Goal: Information Seeking & Learning: Learn about a topic

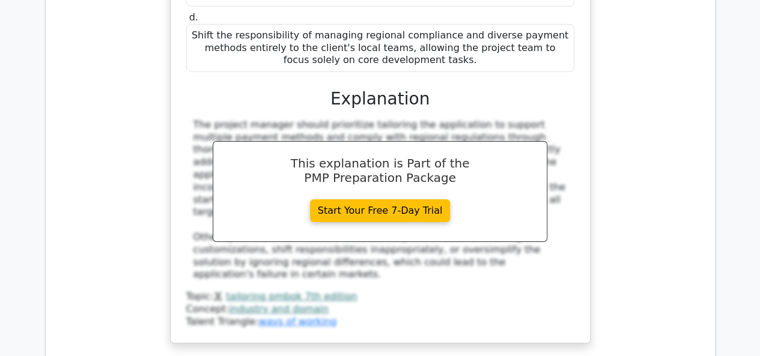
scroll to position [6663, 0]
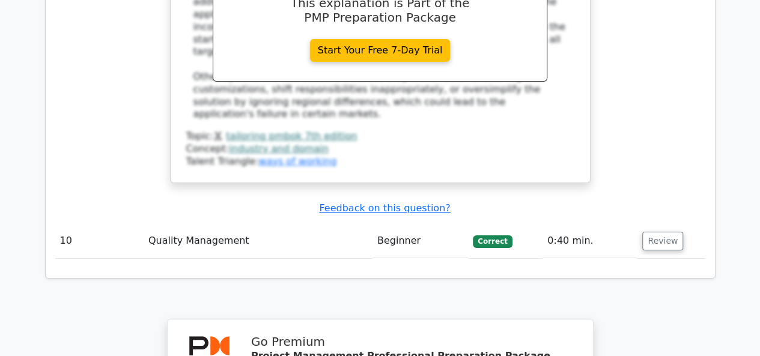
scroll to position [6529, 0]
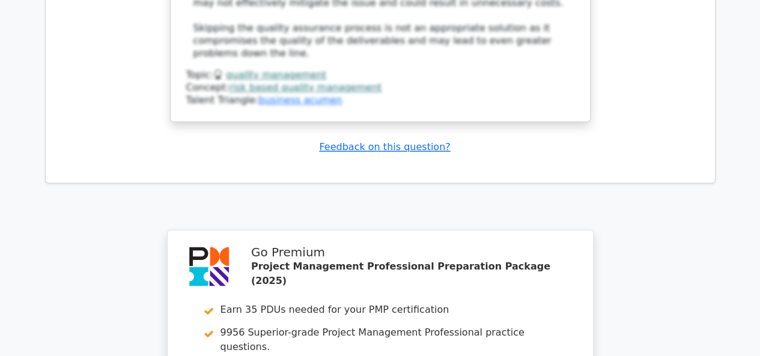
scroll to position [7610, 0]
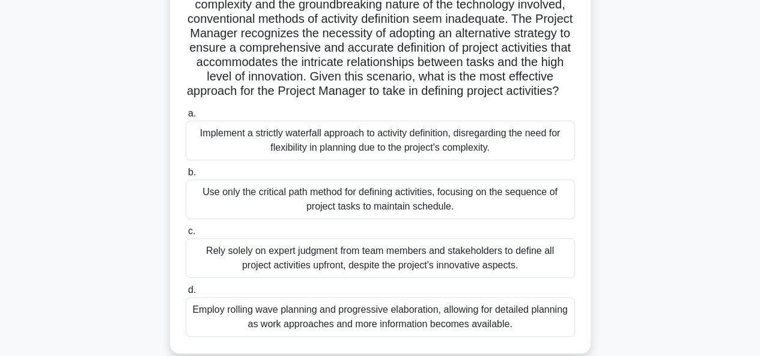
scroll to position [180, 0]
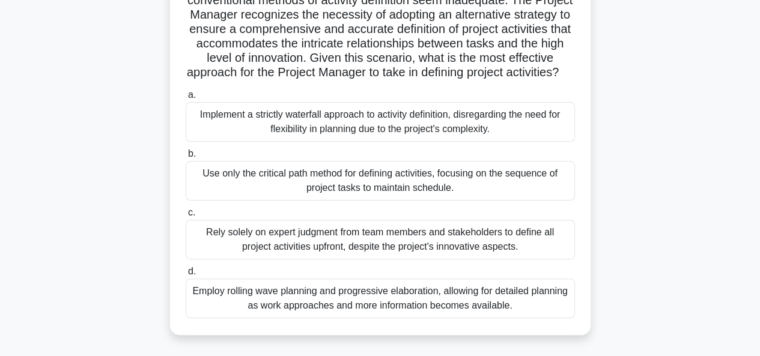
click at [238, 252] on div "Rely solely on expert judgment from team members and stakeholders to define all…" at bounding box center [380, 240] width 389 height 40
click at [186, 217] on input "c. Rely solely on expert judgment from team members and stakeholders to define …" at bounding box center [186, 213] width 0 height 8
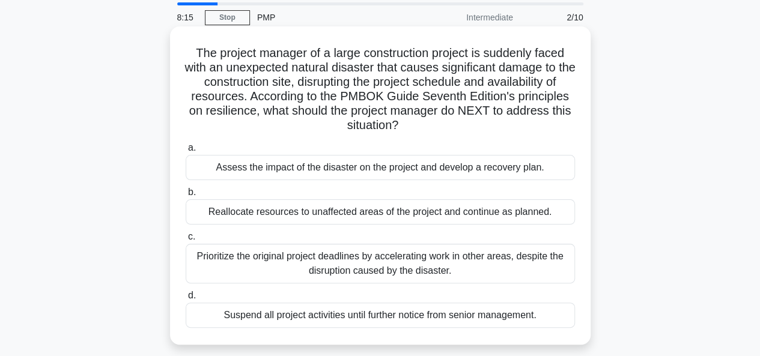
scroll to position [60, 0]
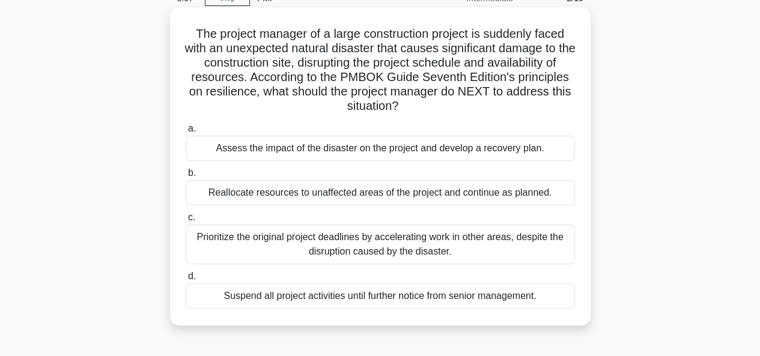
click at [326, 146] on div "Assess the impact of the disaster on the project and develop a recovery plan." at bounding box center [380, 148] width 389 height 25
click at [186, 133] on input "a. Assess the impact of the disaster on the project and develop a recovery plan." at bounding box center [186, 129] width 0 height 8
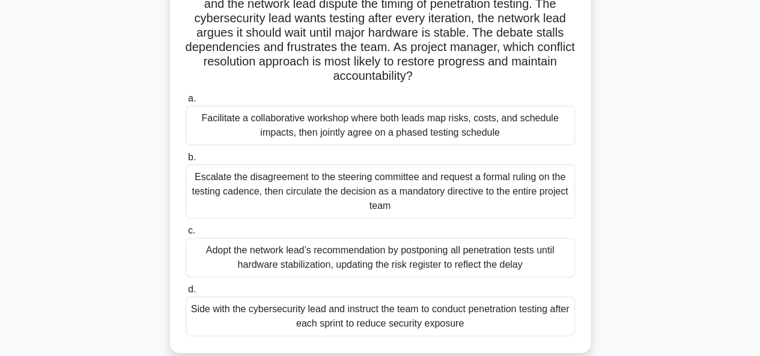
scroll to position [120, 0]
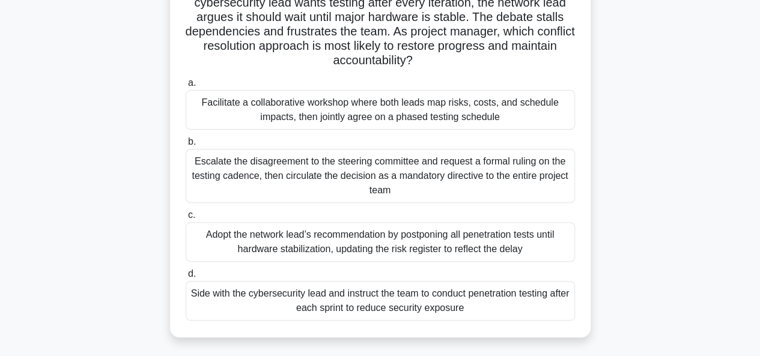
click at [413, 110] on div "Facilitate a collaborative workshop where both leads map risks, costs, and sche…" at bounding box center [380, 110] width 389 height 40
click at [186, 87] on input "a. Facilitate a collaborative workshop where both leads map risks, costs, and s…" at bounding box center [186, 83] width 0 height 8
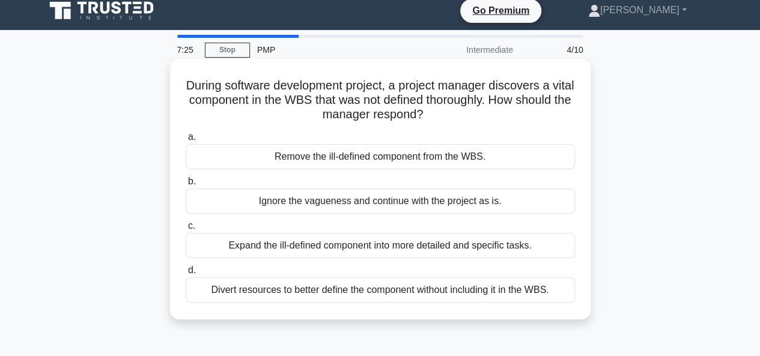
scroll to position [0, 0]
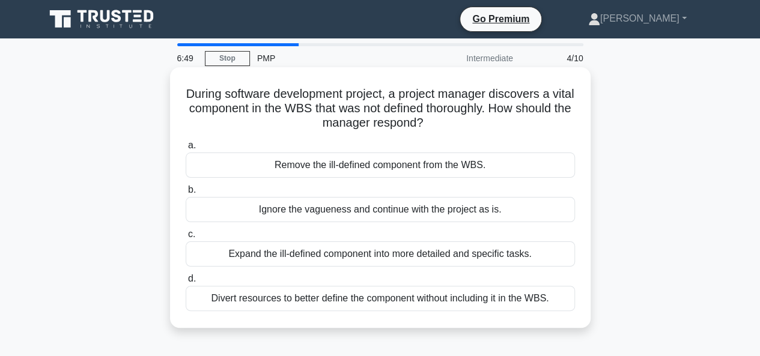
click at [477, 256] on div "Expand the ill-defined component into more detailed and specific tasks." at bounding box center [380, 254] width 389 height 25
click at [186, 239] on input "c. Expand the ill-defined component into more detailed and specific tasks." at bounding box center [186, 235] width 0 height 8
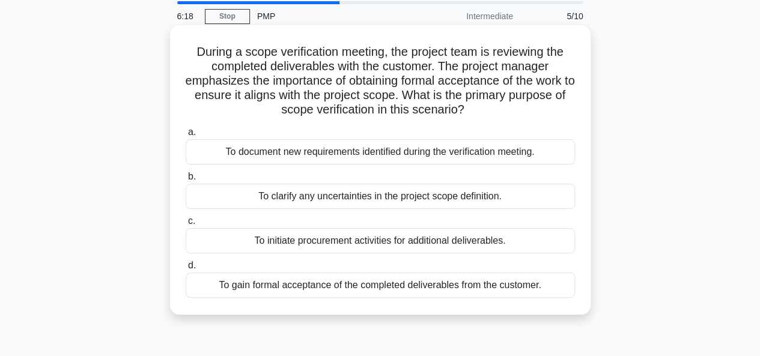
scroll to position [60, 0]
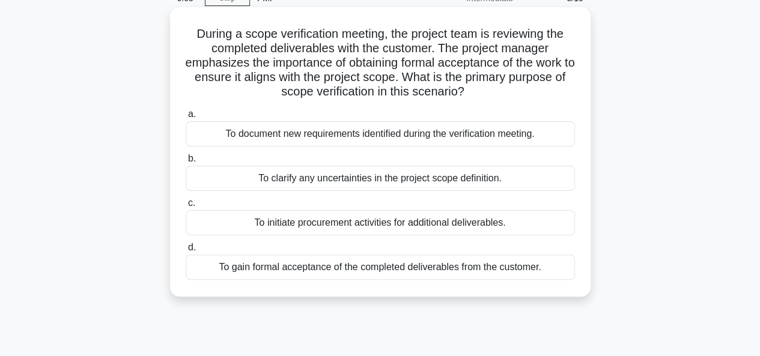
click at [329, 270] on div "To gain formal acceptance of the completed deliverables from the customer." at bounding box center [380, 267] width 389 height 25
click at [186, 252] on input "d. To gain formal acceptance of the completed deliverables from the customer." at bounding box center [186, 248] width 0 height 8
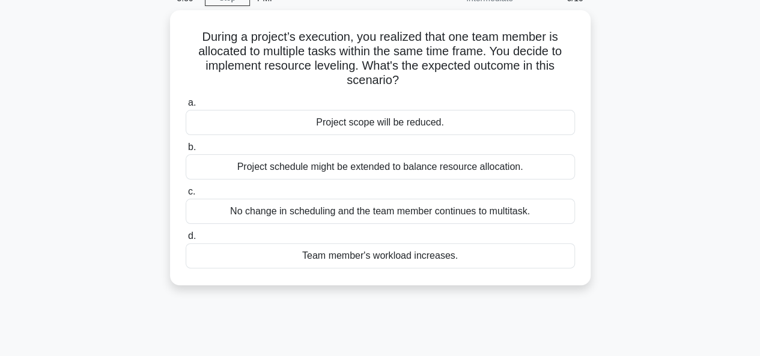
scroll to position [0, 0]
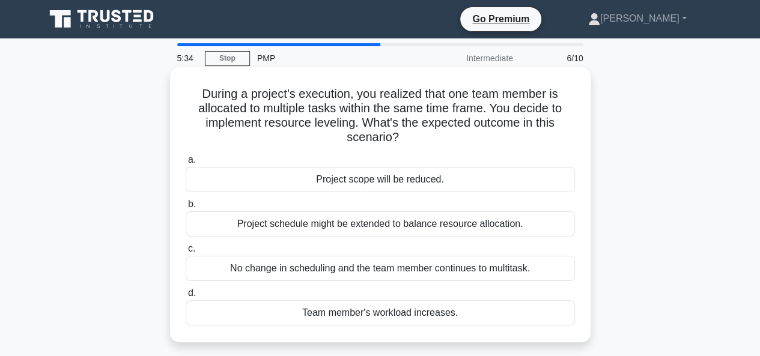
click at [364, 222] on div "Project schedule might be extended to balance resource allocation." at bounding box center [380, 223] width 389 height 25
click at [186, 208] on input "b. Project schedule might be extended to balance resource allocation." at bounding box center [186, 205] width 0 height 8
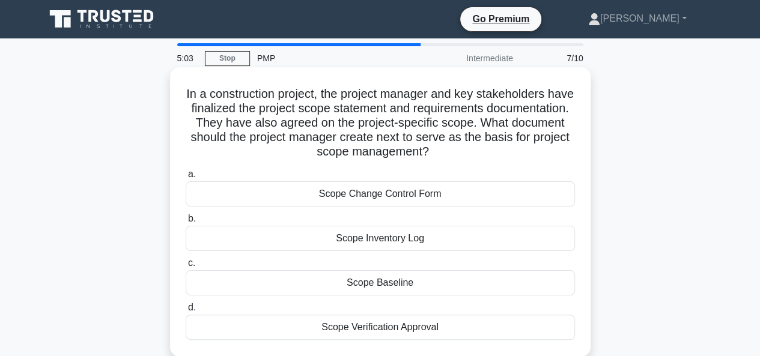
click at [401, 285] on div "Scope Baseline" at bounding box center [380, 282] width 389 height 25
click at [186, 267] on input "c. Scope Baseline" at bounding box center [186, 264] width 0 height 8
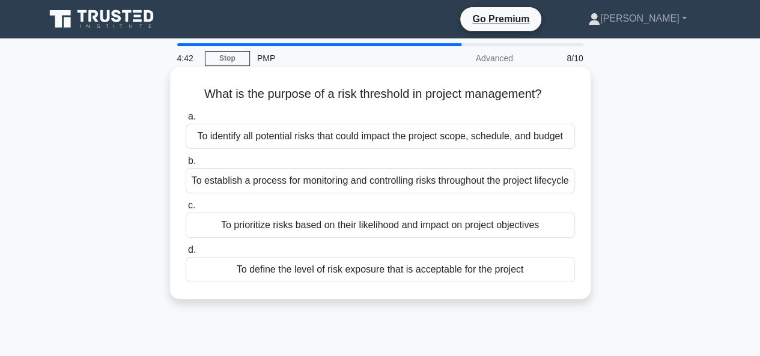
click at [378, 189] on div "To establish a process for monitoring and controlling risks throughout the proj…" at bounding box center [380, 180] width 389 height 25
click at [186, 165] on input "b. To establish a process for monitoring and controlling risks throughout the p…" at bounding box center [186, 161] width 0 height 8
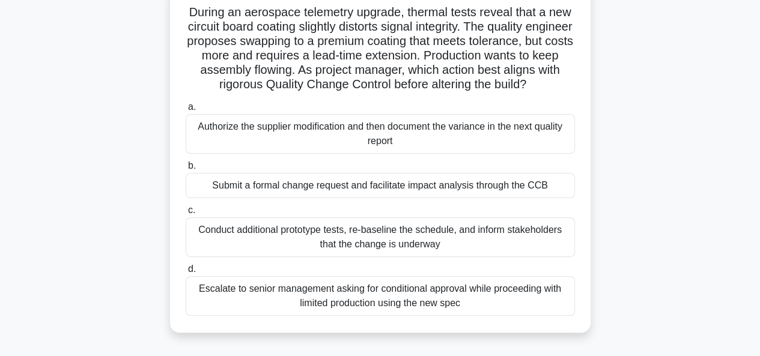
scroll to position [120, 0]
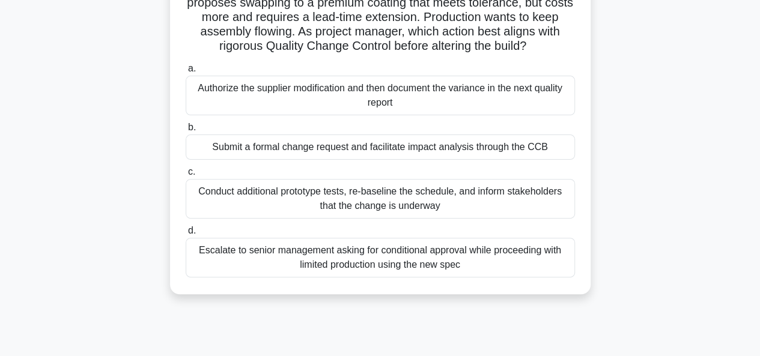
click at [359, 160] on div "Submit a formal change request and facilitate impact analysis through the CCB" at bounding box center [380, 147] width 389 height 25
click at [186, 132] on input "b. Submit a formal change request and facilitate impact analysis through the CCB" at bounding box center [186, 128] width 0 height 8
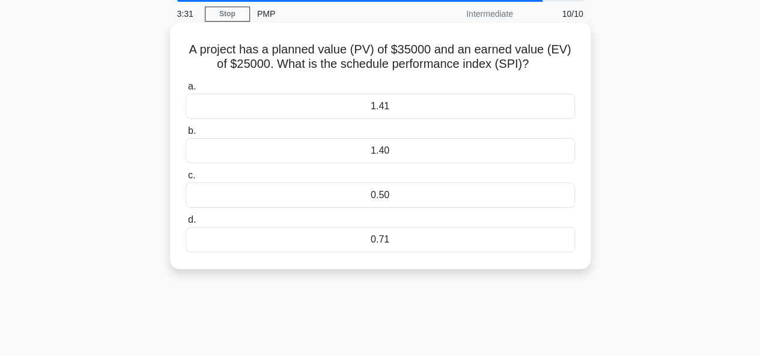
scroll to position [0, 0]
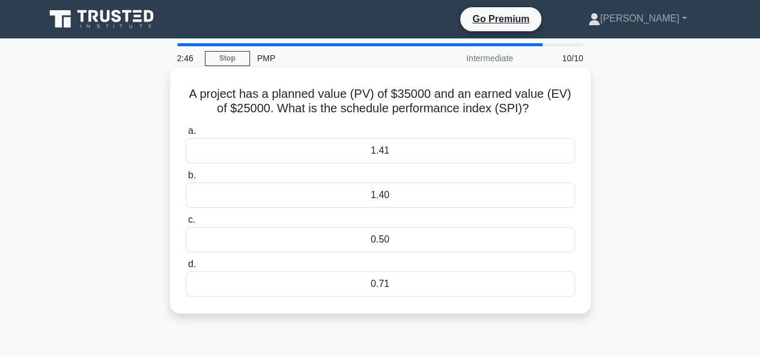
click at [383, 291] on div "0.71" at bounding box center [380, 284] width 389 height 25
click at [186, 269] on input "d. 0.71" at bounding box center [186, 265] width 0 height 8
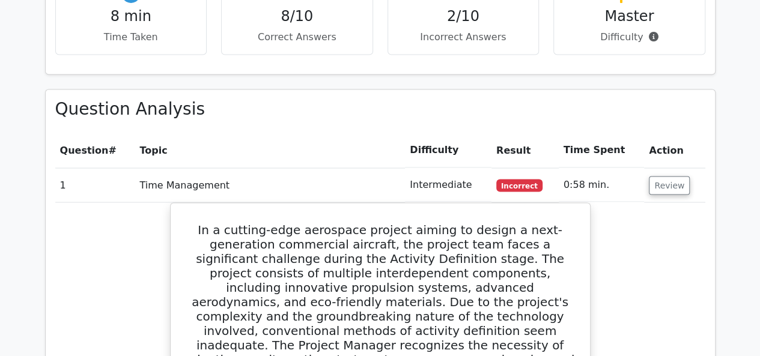
scroll to position [961, 0]
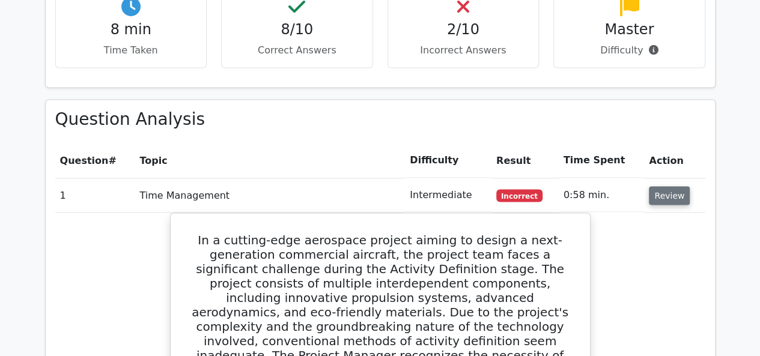
click at [659, 186] on button "Review" at bounding box center [669, 195] width 41 height 19
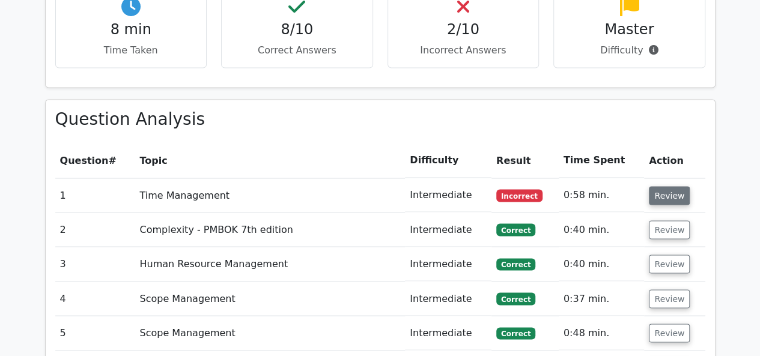
click at [666, 186] on button "Review" at bounding box center [669, 195] width 41 height 19
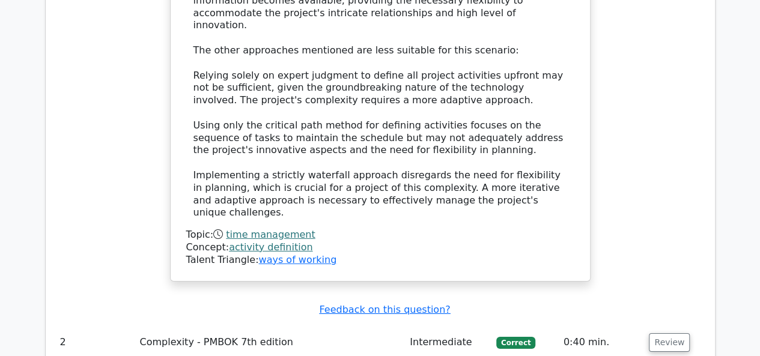
scroll to position [1803, 0]
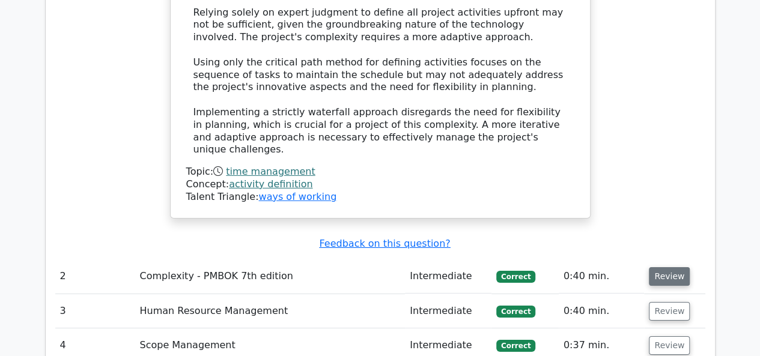
click at [666, 267] on button "Review" at bounding box center [669, 276] width 41 height 19
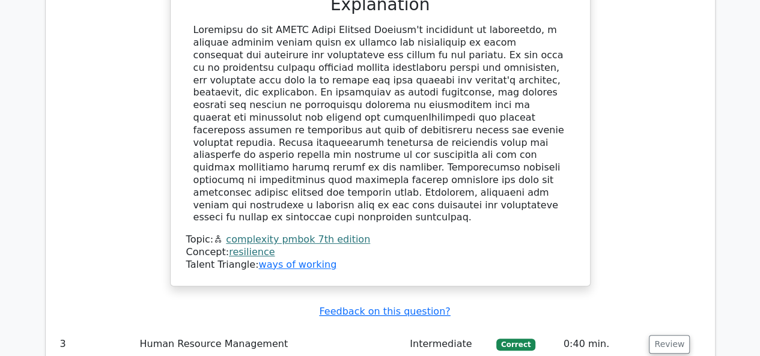
scroll to position [2463, 0]
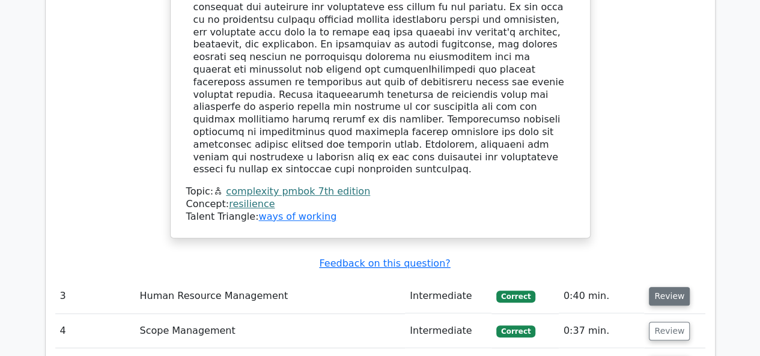
click at [663, 287] on button "Review" at bounding box center [669, 296] width 41 height 19
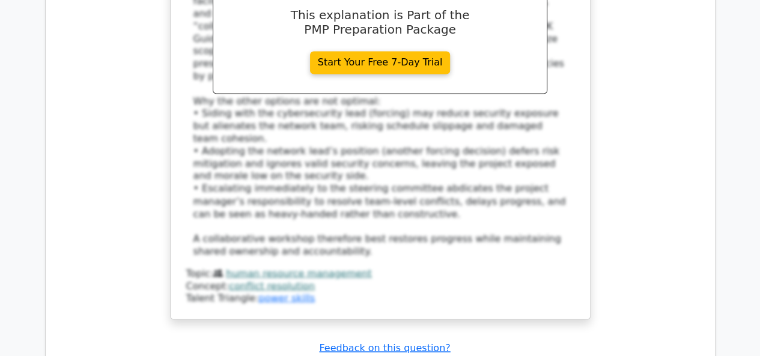
scroll to position [3245, 0]
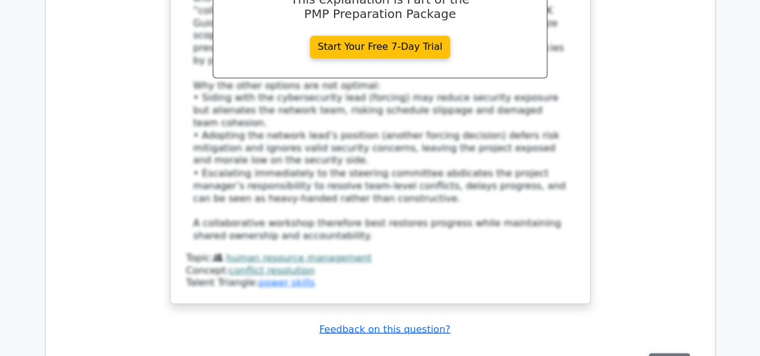
click at [679, 353] on button "Review" at bounding box center [669, 362] width 41 height 19
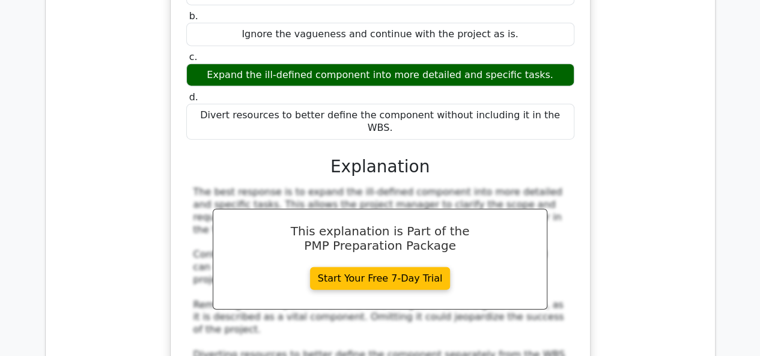
scroll to position [3785, 0]
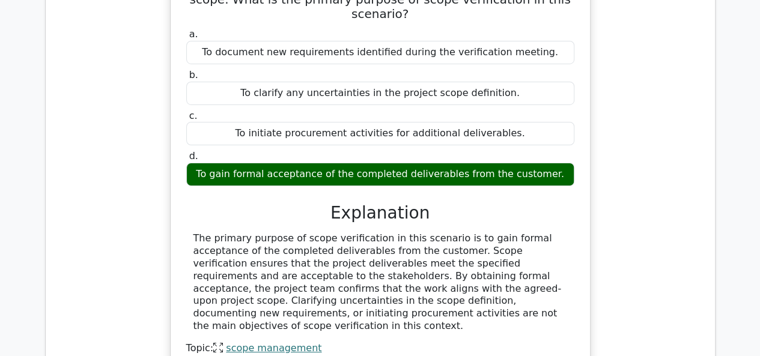
scroll to position [4386, 0]
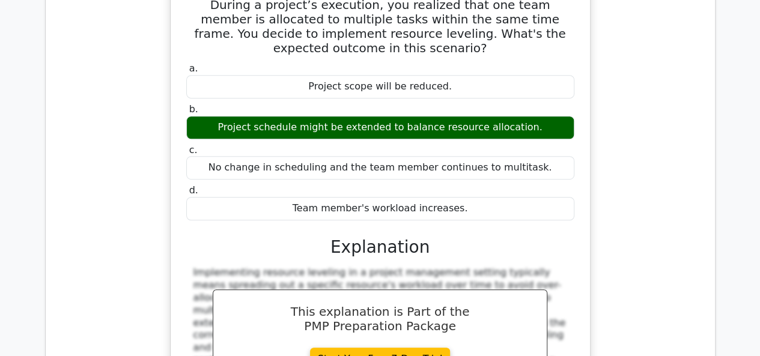
scroll to position [4867, 0]
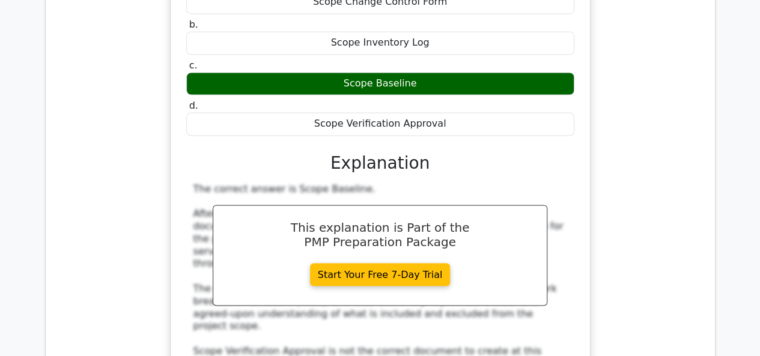
scroll to position [5648, 0]
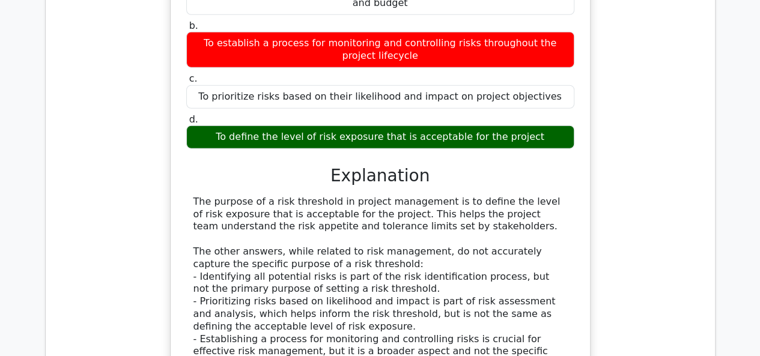
scroll to position [6249, 0]
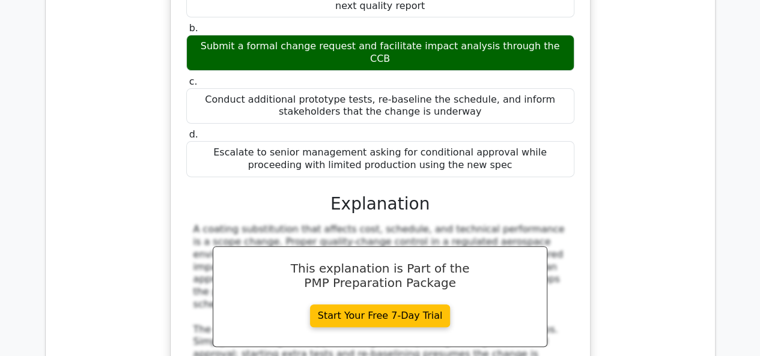
scroll to position [6970, 0]
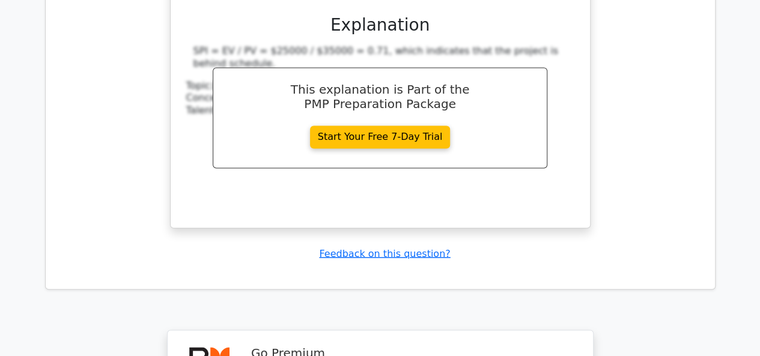
scroll to position [7784, 0]
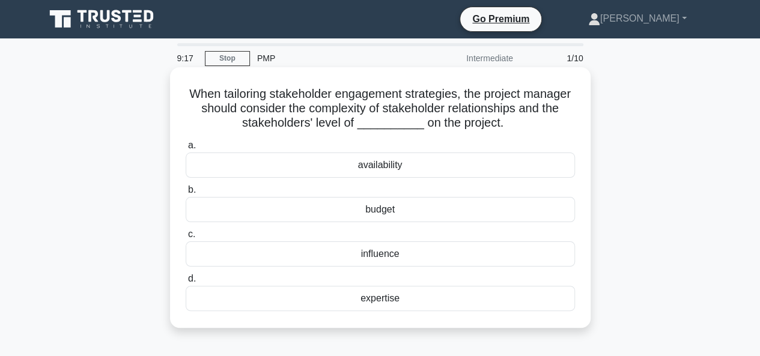
click at [383, 259] on div "influence" at bounding box center [380, 254] width 389 height 25
click at [186, 239] on input "c. influence" at bounding box center [186, 235] width 0 height 8
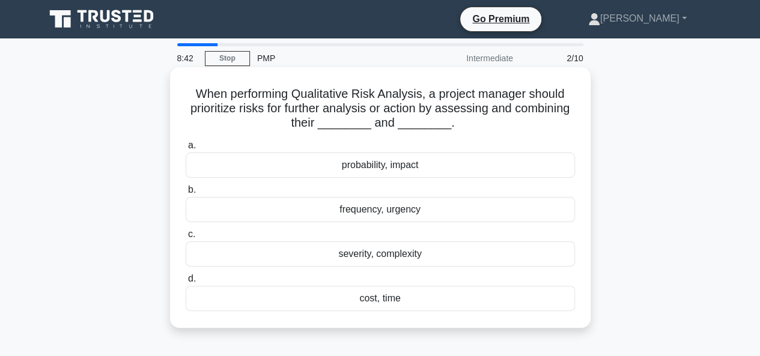
click at [363, 168] on div "probability, impact" at bounding box center [380, 165] width 389 height 25
click at [186, 150] on input "a. probability, impact" at bounding box center [186, 146] width 0 height 8
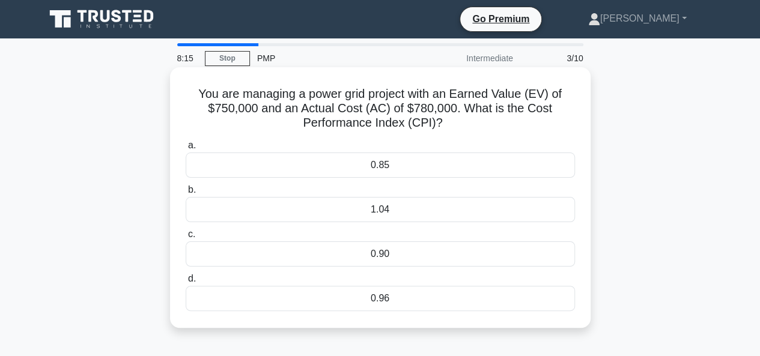
click at [361, 295] on div "0.96" at bounding box center [380, 298] width 389 height 25
click at [186, 283] on input "d. 0.96" at bounding box center [186, 279] width 0 height 8
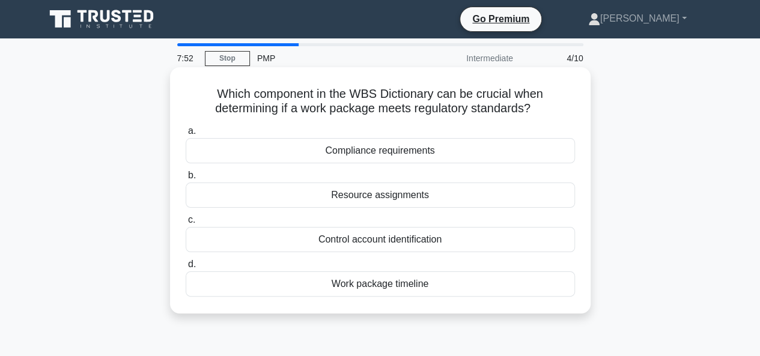
click at [386, 147] on div "Compliance requirements" at bounding box center [380, 150] width 389 height 25
click at [186, 135] on input "a. Compliance requirements" at bounding box center [186, 131] width 0 height 8
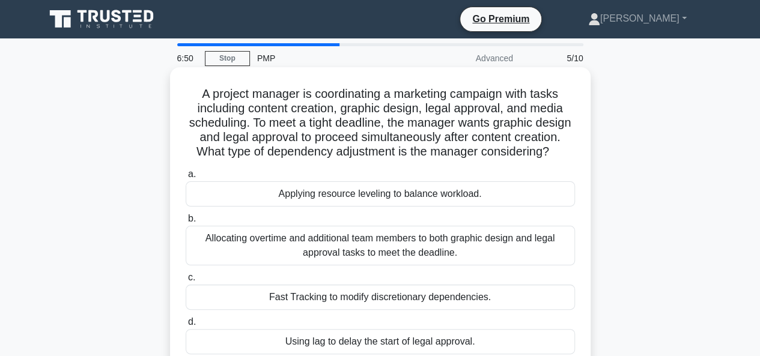
click at [357, 207] on div "Applying resource leveling to balance workload." at bounding box center [380, 193] width 389 height 25
click at [186, 178] on input "a. Applying resource leveling to balance workload." at bounding box center [186, 175] width 0 height 8
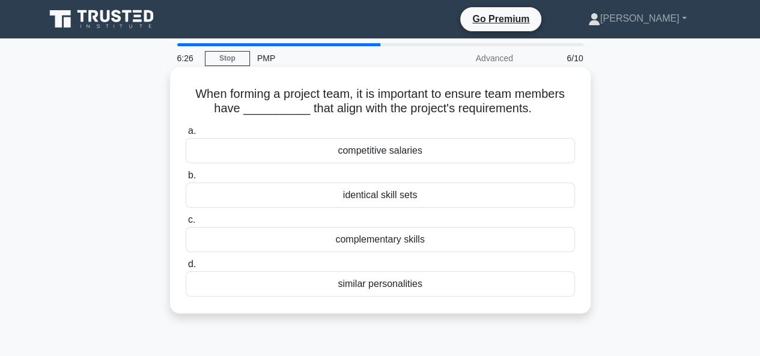
click at [395, 240] on div "complementary skills" at bounding box center [380, 239] width 389 height 25
click at [186, 224] on input "c. complementary skills" at bounding box center [186, 220] width 0 height 8
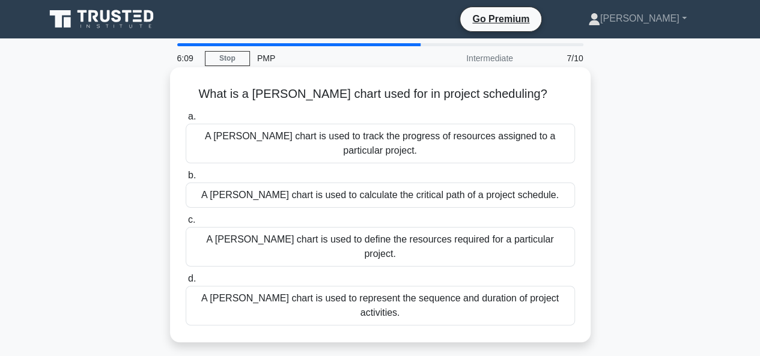
click at [397, 286] on div "A Gantt chart is used to represent the sequence and duration of project activit…" at bounding box center [380, 306] width 389 height 40
click at [186, 275] on input "d. A Gantt chart is used to represent the sequence and duration of project acti…" at bounding box center [186, 279] width 0 height 8
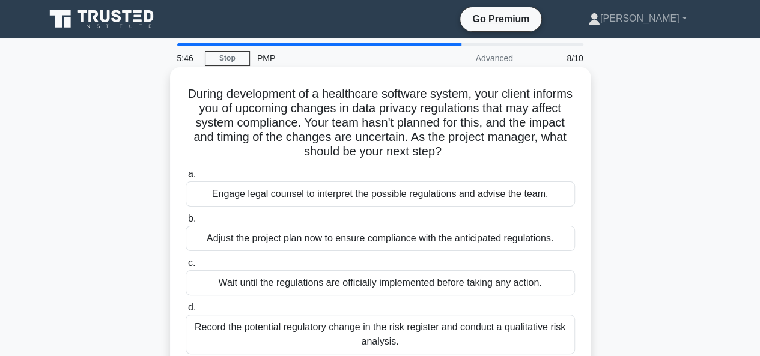
scroll to position [60, 0]
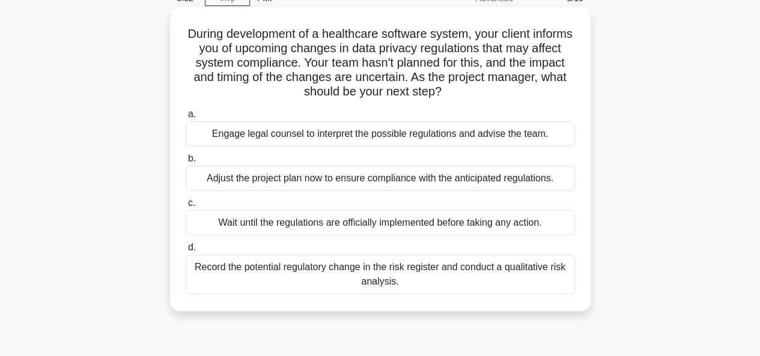
click at [415, 271] on div "Record the potential regulatory change in the risk register and conduct a quali…" at bounding box center [380, 275] width 389 height 40
click at [186, 252] on input "d. Record the potential regulatory change in the risk register and conduct a qu…" at bounding box center [186, 248] width 0 height 8
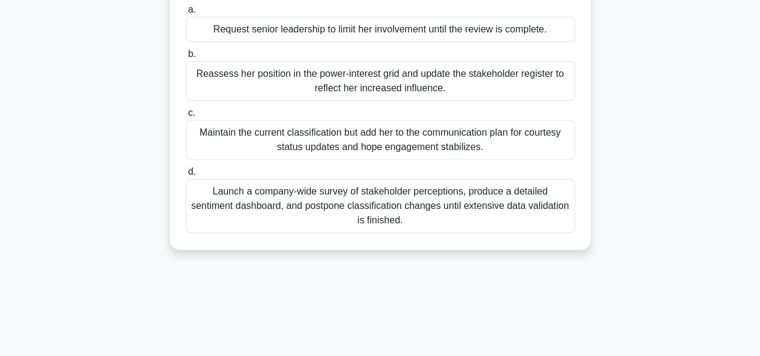
scroll to position [180, 0]
click at [433, 99] on div "Reassess her position in the power-interest grid and update the stakeholder reg…" at bounding box center [380, 80] width 389 height 40
click at [186, 57] on input "b. Reassess her position in the power-interest grid and update the stakeholder …" at bounding box center [186, 53] width 0 height 8
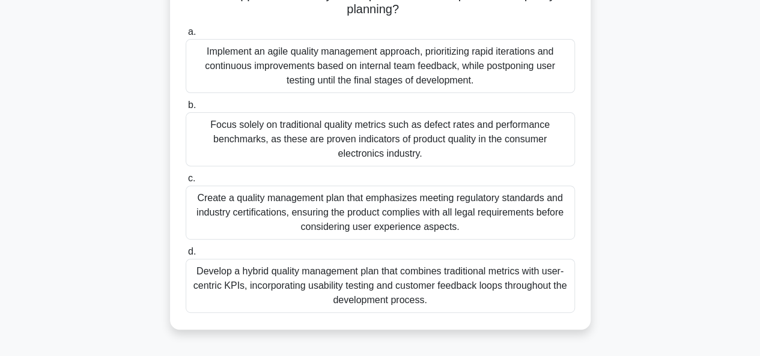
scroll to position [190, 0]
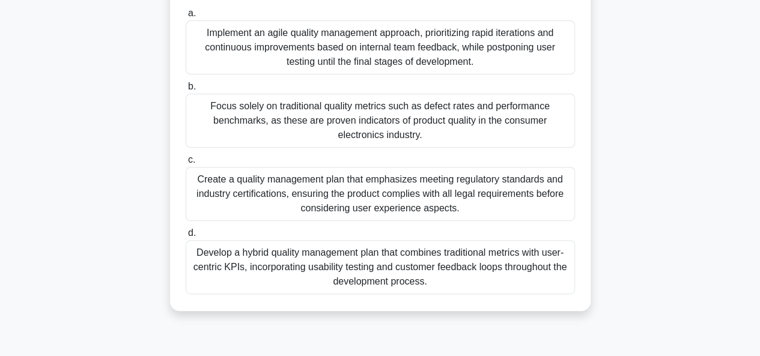
click at [348, 199] on div "Create a quality management plan that emphasizes meeting regulatory standards a…" at bounding box center [380, 194] width 389 height 54
click at [186, 164] on input "c. Create a quality management plan that emphasizes meeting regulatory standard…" at bounding box center [186, 160] width 0 height 8
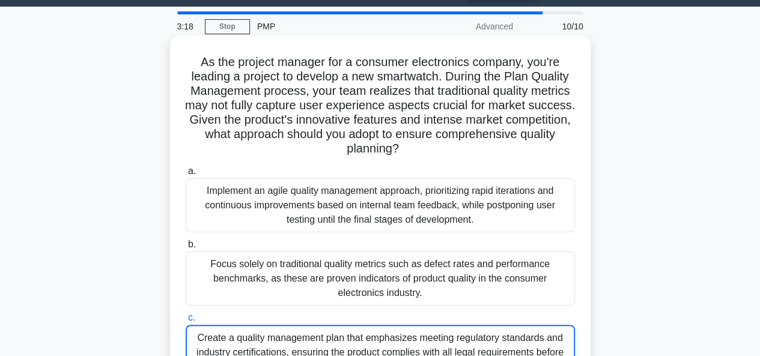
scroll to position [2, 0]
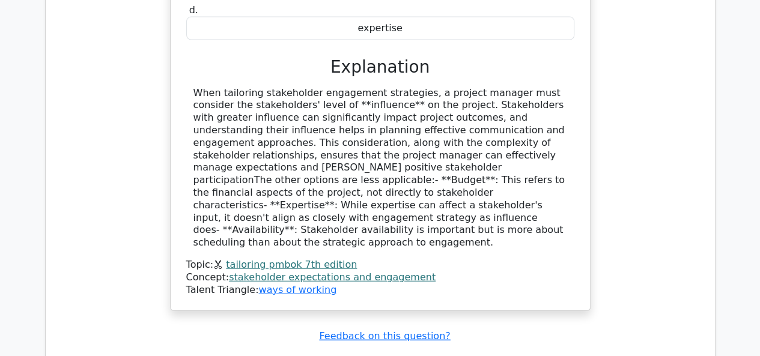
scroll to position [1442, 0]
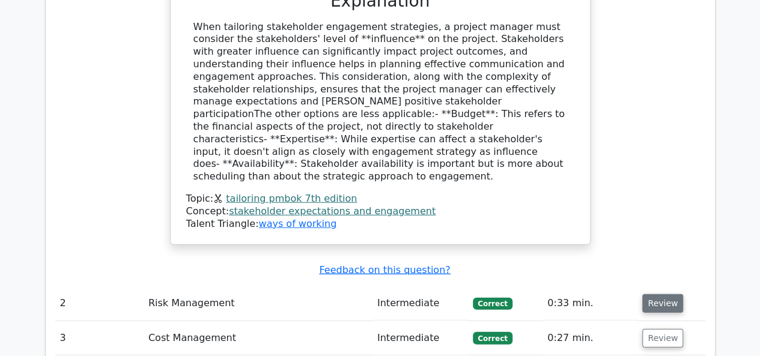
click at [651, 294] on button "Review" at bounding box center [662, 303] width 41 height 19
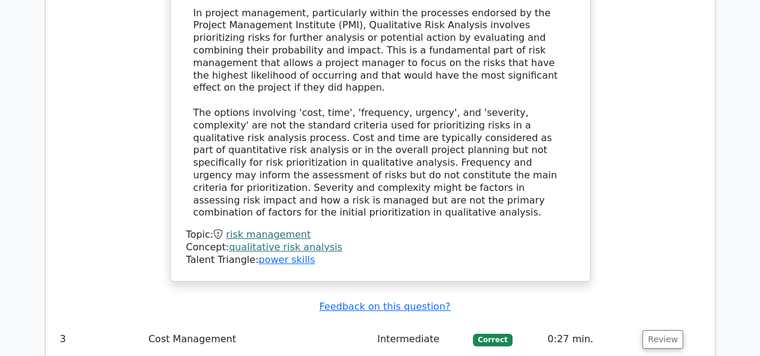
scroll to position [2103, 0]
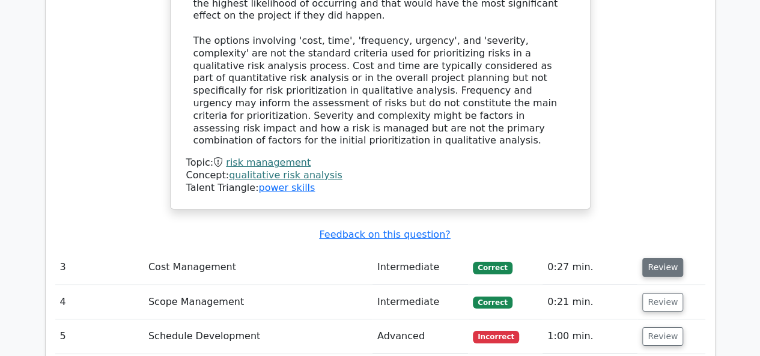
click at [663, 258] on button "Review" at bounding box center [662, 267] width 41 height 19
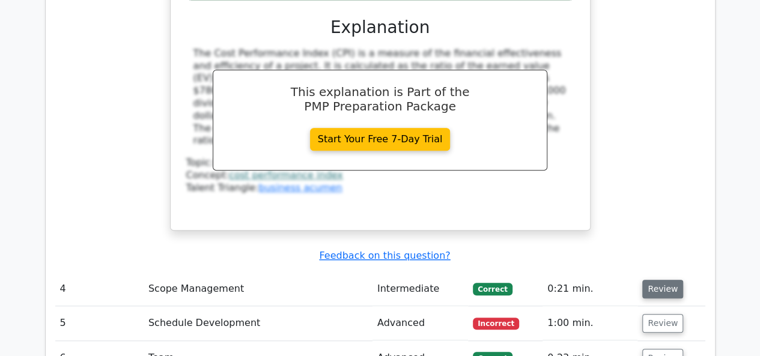
scroll to position [2704, 0]
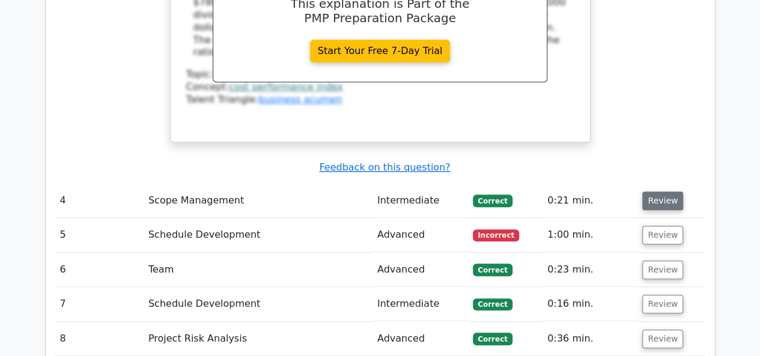
click at [665, 192] on button "Review" at bounding box center [662, 201] width 41 height 19
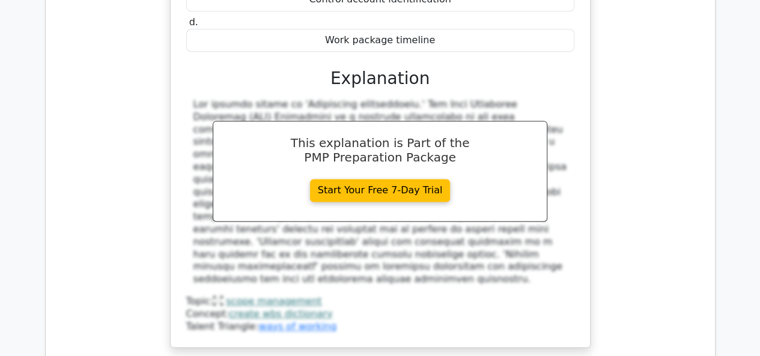
scroll to position [3184, 0]
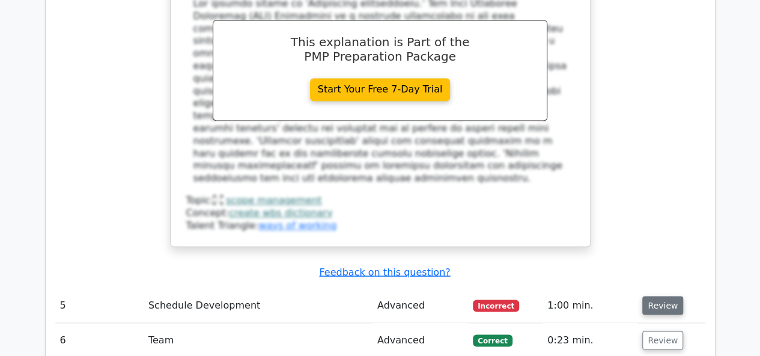
click at [661, 296] on button "Review" at bounding box center [662, 305] width 41 height 19
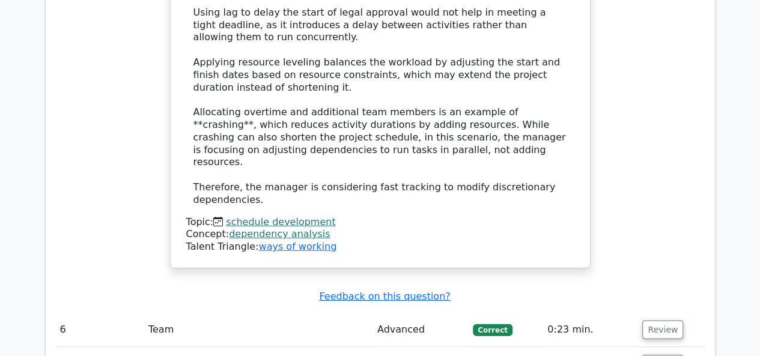
scroll to position [3966, 0]
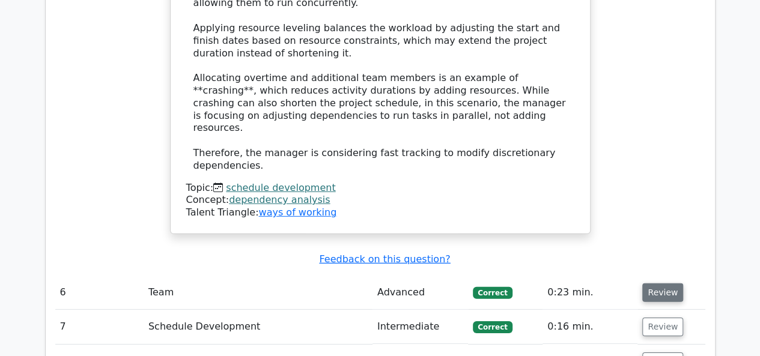
click at [662, 284] on button "Review" at bounding box center [662, 293] width 41 height 19
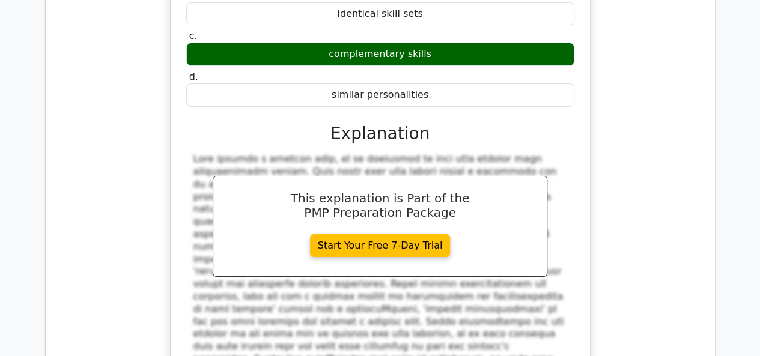
scroll to position [4506, 0]
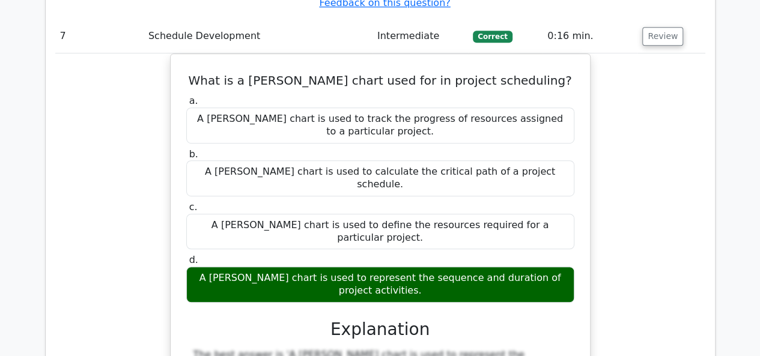
scroll to position [4987, 0]
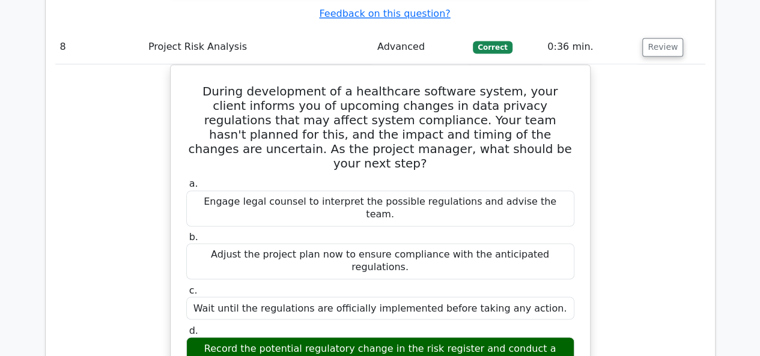
scroll to position [5588, 0]
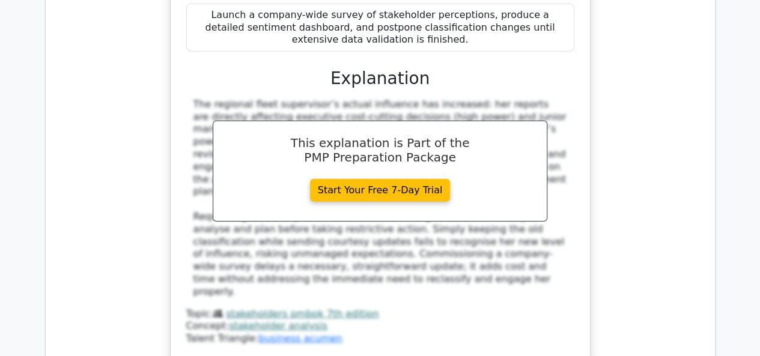
scroll to position [6429, 0]
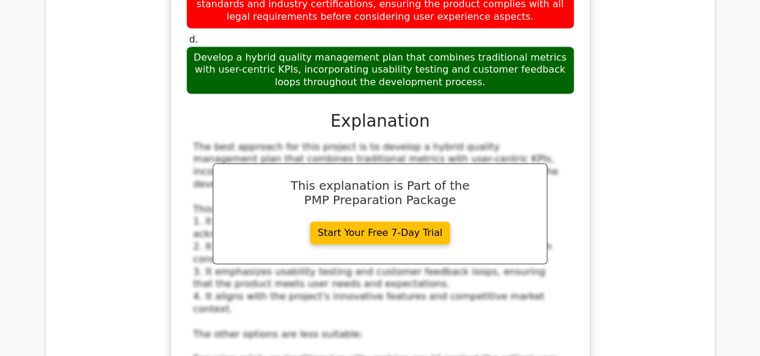
scroll to position [7136, 0]
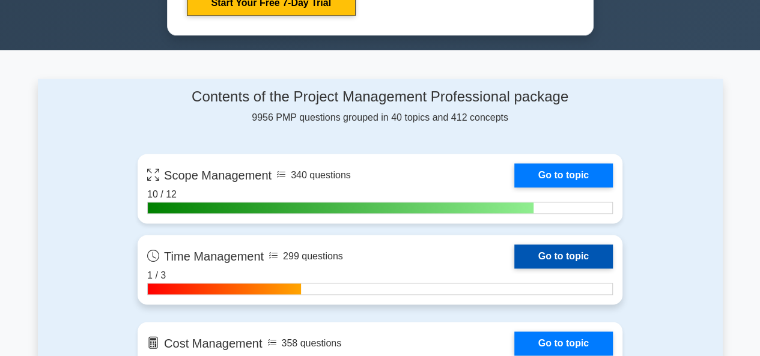
scroll to position [661, 0]
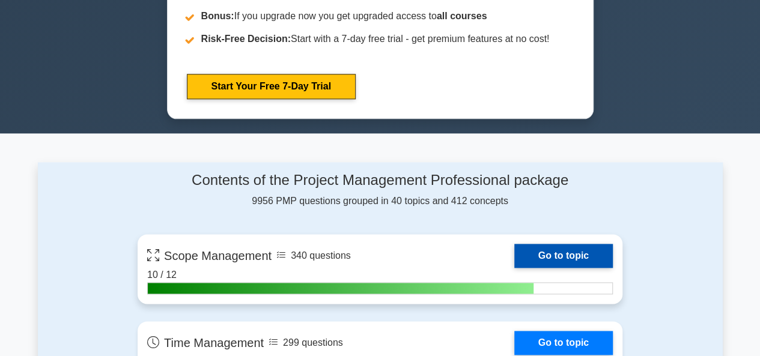
click at [566, 257] on link "Go to topic" at bounding box center [563, 256] width 99 height 24
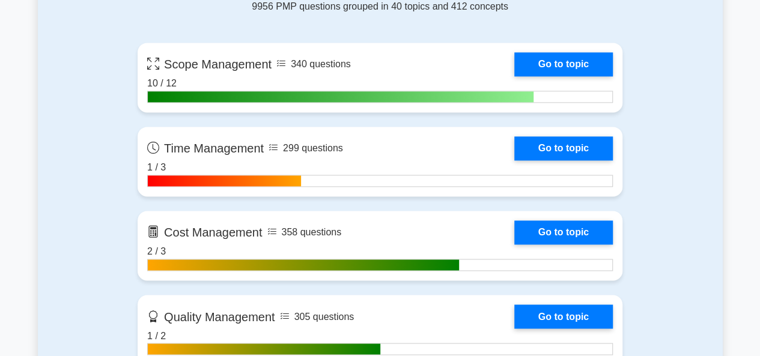
scroll to position [841, 0]
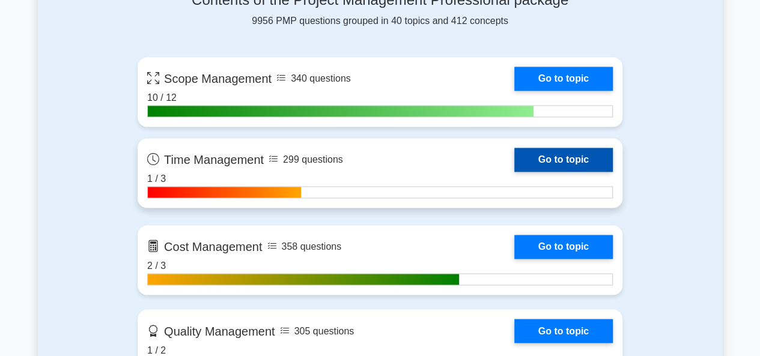
click at [579, 155] on link "Go to topic" at bounding box center [563, 160] width 99 height 24
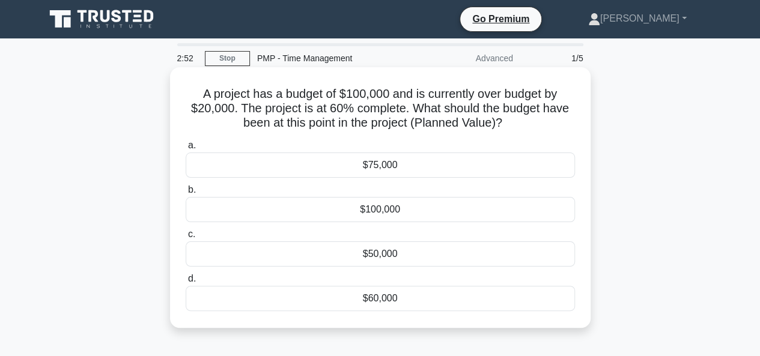
click at [381, 305] on div "$60,000" at bounding box center [380, 298] width 389 height 25
click at [186, 283] on input "d. $60,000" at bounding box center [186, 279] width 0 height 8
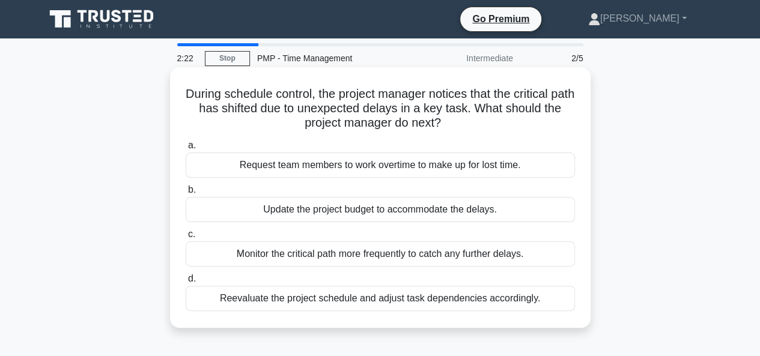
click at [421, 302] on div "Reevaluate the project schedule and adjust task dependencies accordingly." at bounding box center [380, 298] width 389 height 25
click at [186, 283] on input "d. Reevaluate the project schedule and adjust task dependencies accordingly." at bounding box center [186, 279] width 0 height 8
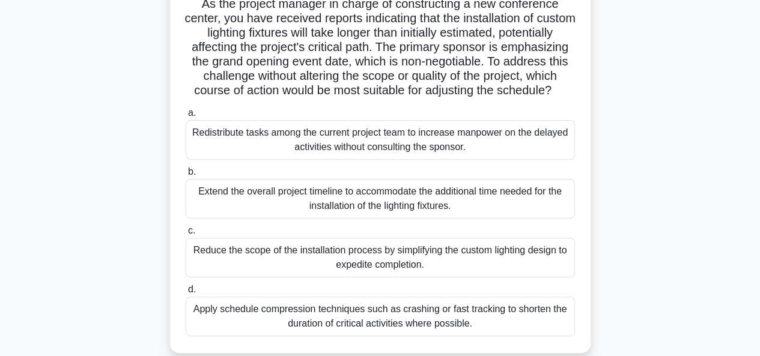
scroll to position [120, 0]
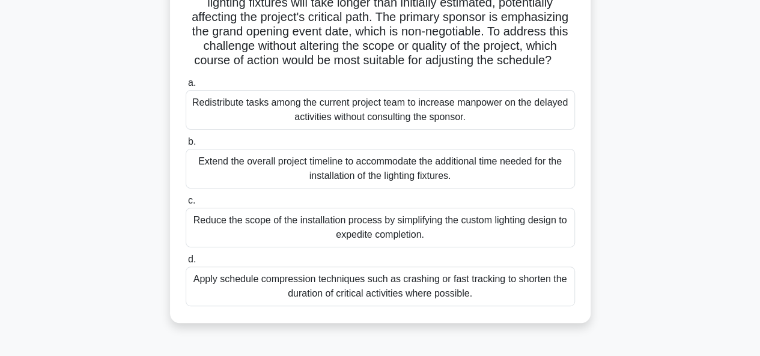
click at [398, 306] on div "Apply schedule compression techniques such as crashing or fast tracking to shor…" at bounding box center [380, 287] width 389 height 40
click at [186, 264] on input "d. Apply schedule compression techniques such as crashing or fast tracking to s…" at bounding box center [186, 260] width 0 height 8
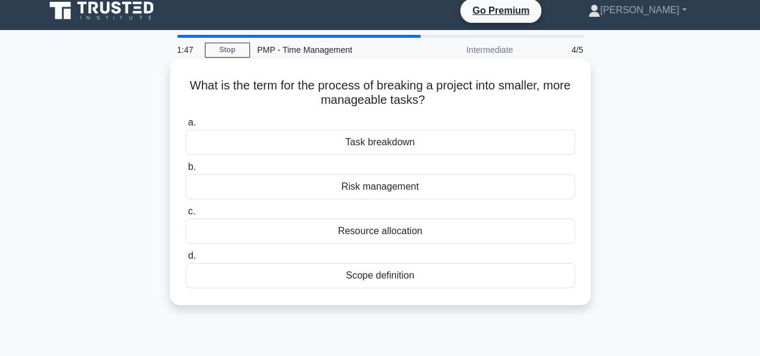
scroll to position [0, 0]
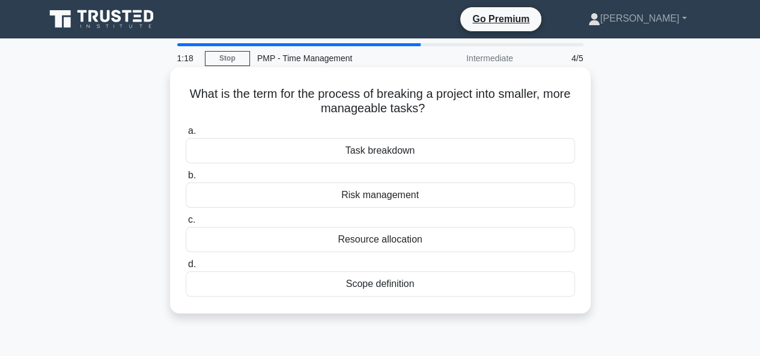
click at [382, 159] on div "Task breakdown" at bounding box center [380, 150] width 389 height 25
click at [186, 135] on input "a. Task breakdown" at bounding box center [186, 131] width 0 height 8
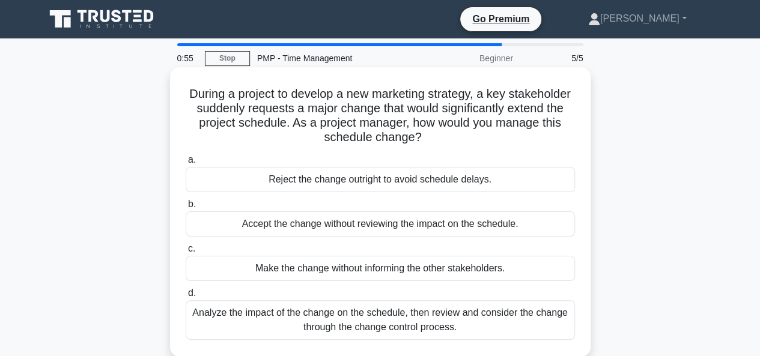
click at [343, 326] on div "Analyze the impact of the change on the schedule, then review and consider the …" at bounding box center [380, 320] width 389 height 40
click at [186, 297] on input "d. Analyze the impact of the change on the schedule, then review and consider t…" at bounding box center [186, 294] width 0 height 8
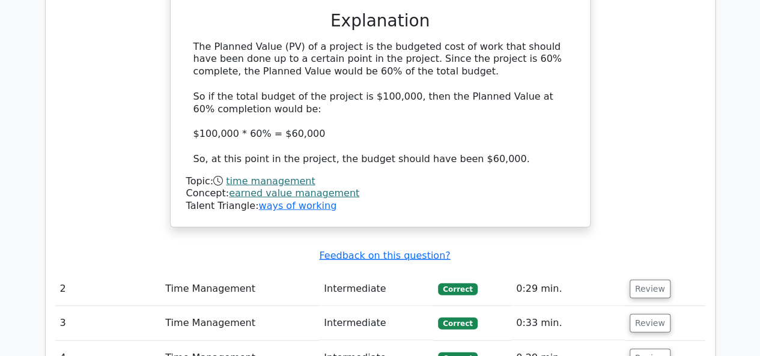
scroll to position [1382, 0]
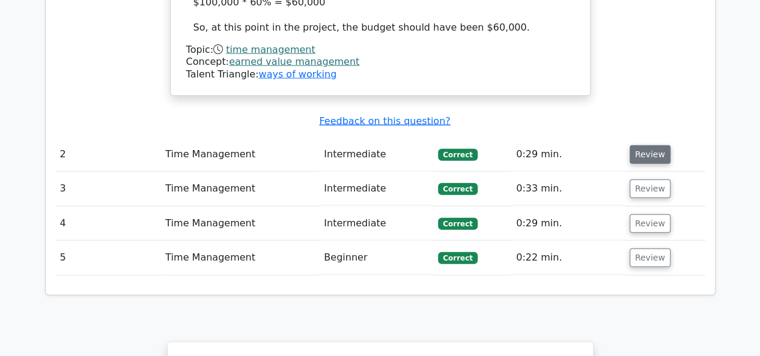
click at [651, 145] on button "Review" at bounding box center [650, 154] width 41 height 19
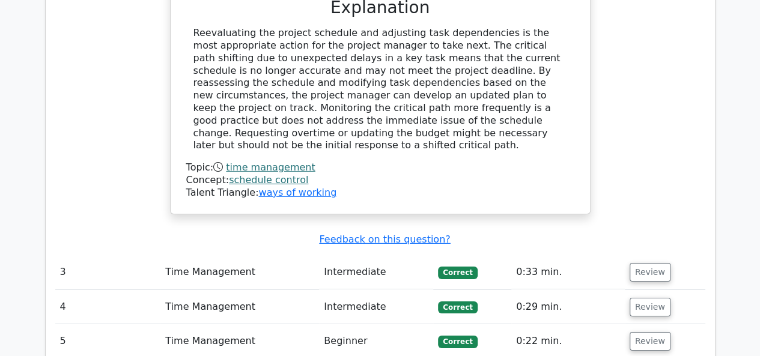
scroll to position [1803, 0]
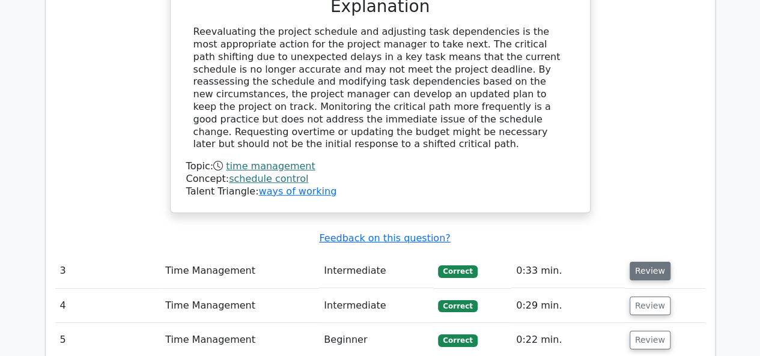
click at [634, 262] on button "Review" at bounding box center [650, 271] width 41 height 19
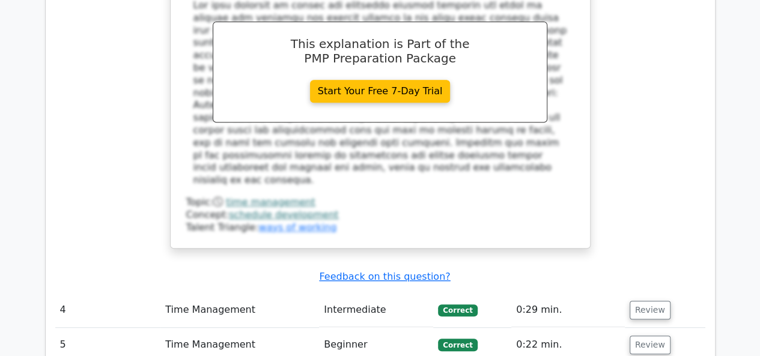
scroll to position [2524, 0]
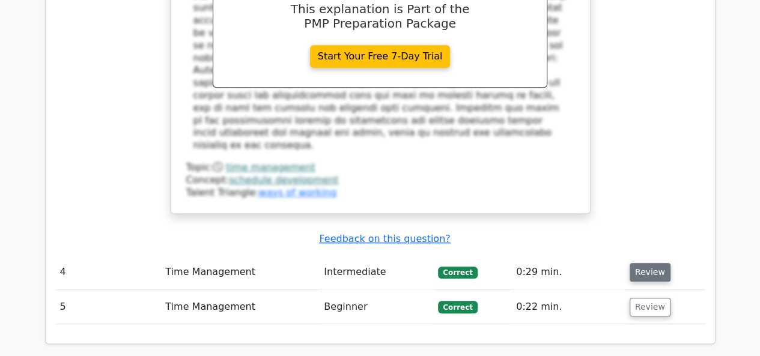
click at [650, 263] on button "Review" at bounding box center [650, 272] width 41 height 19
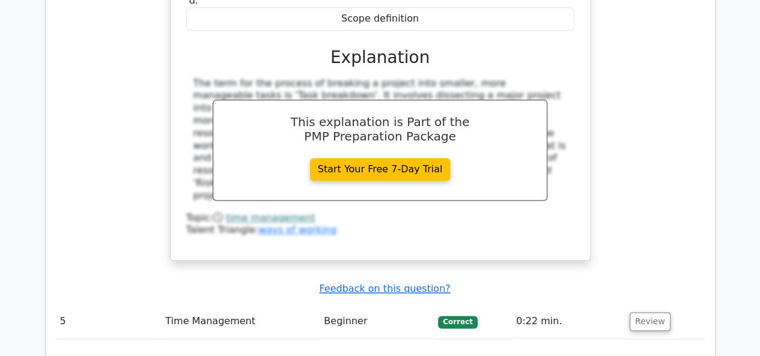
scroll to position [3004, 0]
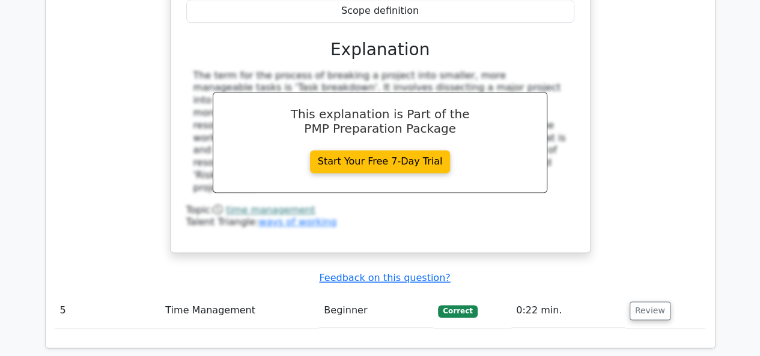
drag, startPoint x: 643, startPoint y: 206, endPoint x: 621, endPoint y: 222, distance: 26.7
click at [643, 302] on button "Review" at bounding box center [650, 311] width 41 height 19
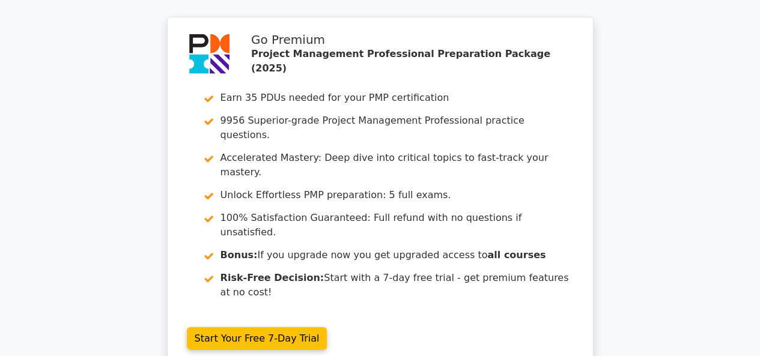
scroll to position [3905, 0]
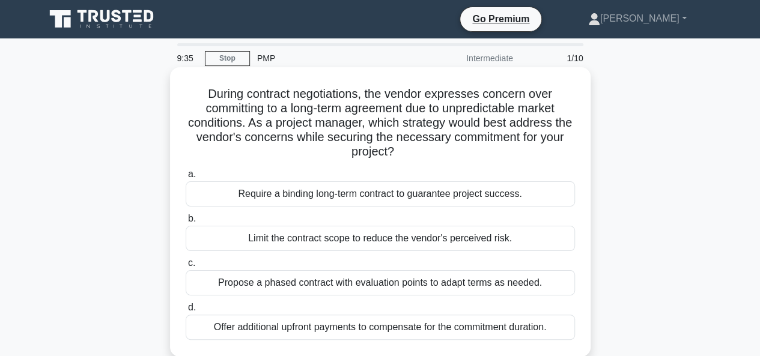
scroll to position [60, 0]
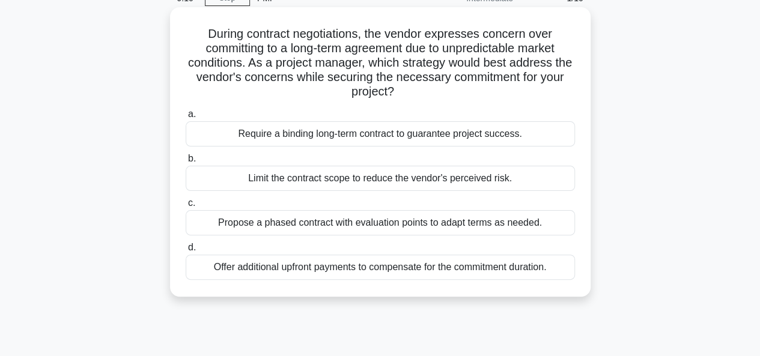
click at [440, 225] on div "Propose a phased contract with evaluation points to adapt terms as needed." at bounding box center [380, 222] width 389 height 25
click at [186, 207] on input "c. Propose a phased contract with evaluation points to adapt terms as needed." at bounding box center [186, 203] width 0 height 8
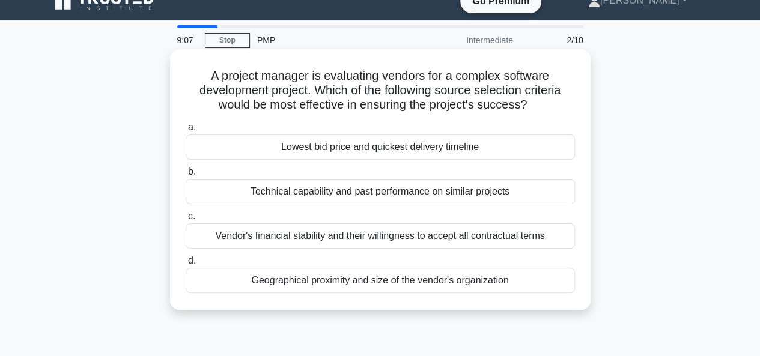
scroll to position [0, 0]
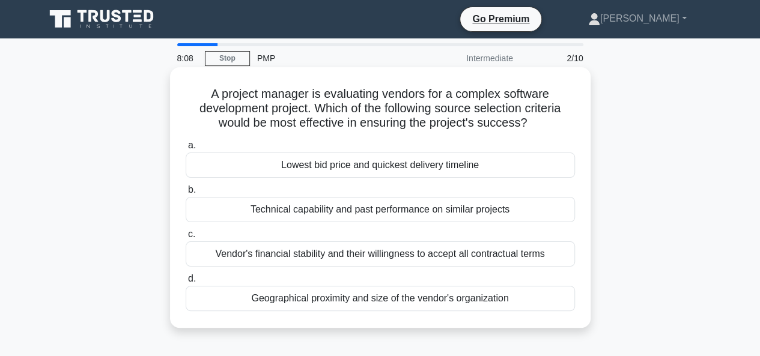
click at [439, 208] on div "Technical capability and past performance on similar projects" at bounding box center [380, 209] width 389 height 25
click at [186, 194] on input "b. Technical capability and past performance on similar projects" at bounding box center [186, 190] width 0 height 8
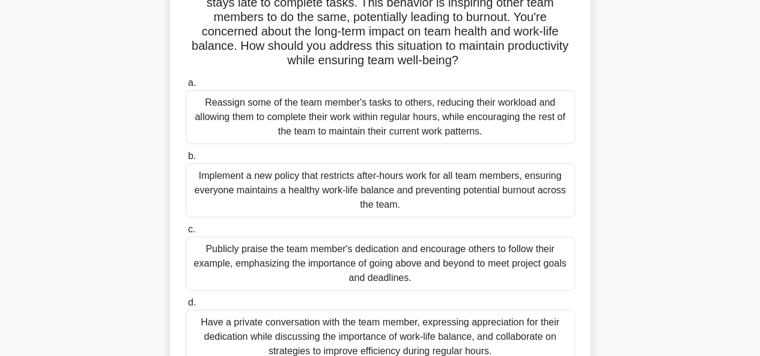
scroll to position [180, 0]
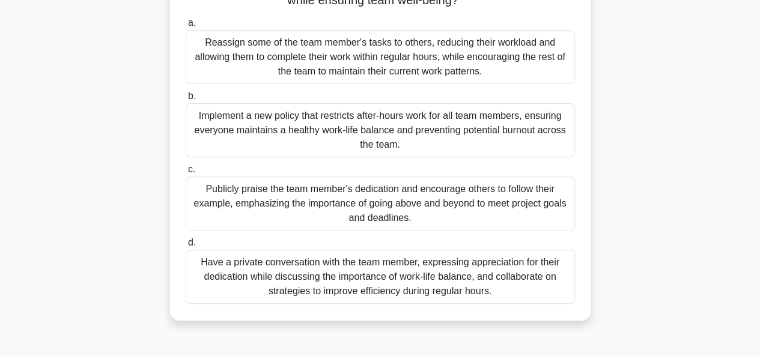
click at [376, 211] on div "Publicly praise the team member's dedication and encourage others to follow the…" at bounding box center [380, 204] width 389 height 54
click at [186, 174] on input "c. Publicly praise the team member's dedication and encourage others to follow …" at bounding box center [186, 170] width 0 height 8
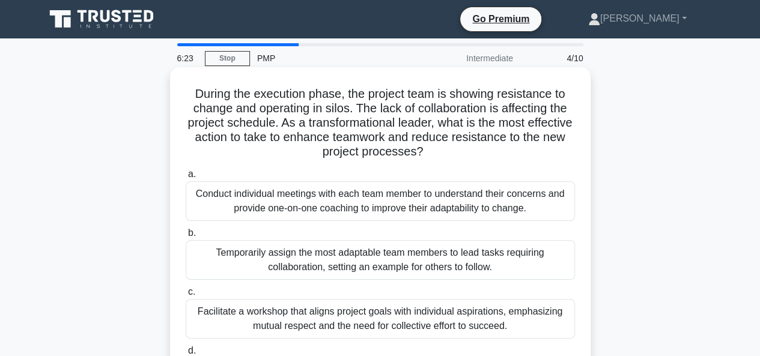
scroll to position [60, 0]
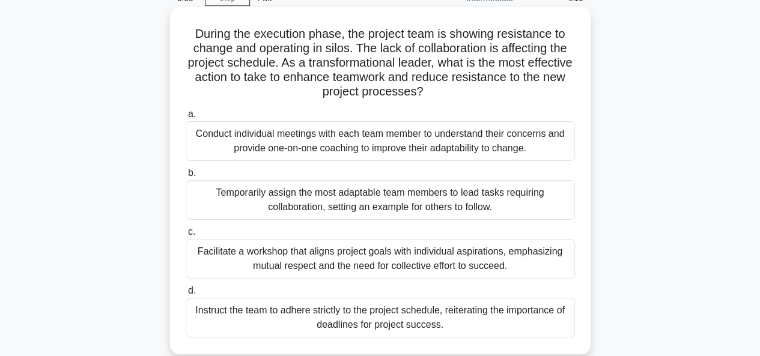
click at [462, 263] on div "Facilitate a workshop that aligns project goals with individual aspirations, em…" at bounding box center [380, 259] width 389 height 40
click at [186, 236] on input "c. Facilitate a workshop that aligns project goals with individual aspirations,…" at bounding box center [186, 232] width 0 height 8
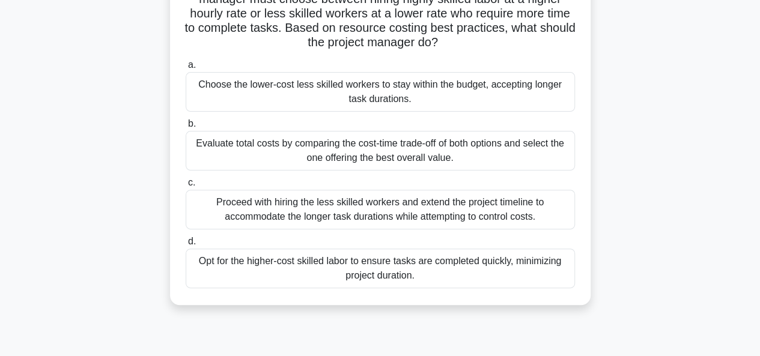
scroll to position [120, 0]
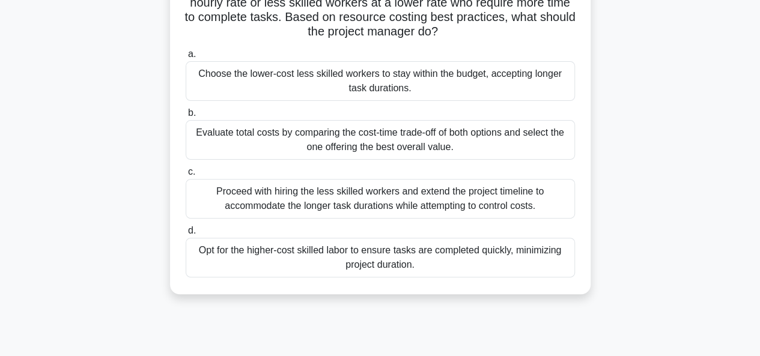
click at [338, 143] on div "Evaluate total costs by comparing the cost-time trade-off of both options and s…" at bounding box center [380, 140] width 389 height 40
click at [186, 117] on input "b. Evaluate total costs by comparing the cost-time trade-off of both options an…" at bounding box center [186, 113] width 0 height 8
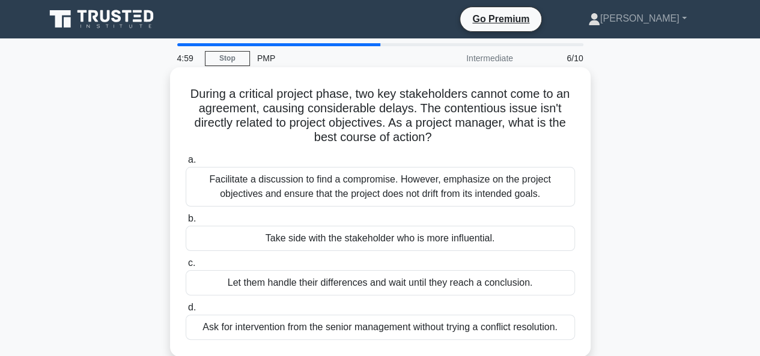
scroll to position [60, 0]
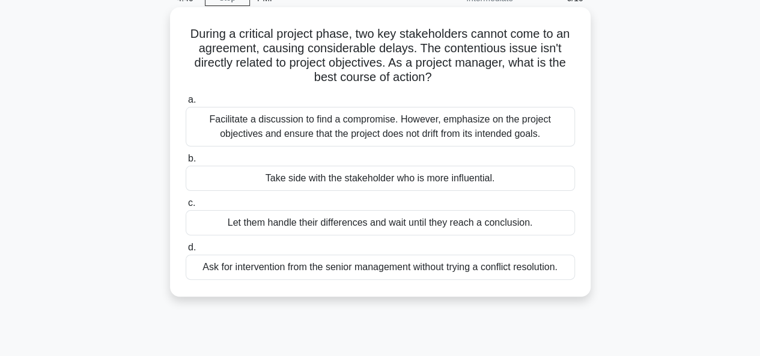
click at [469, 133] on div "Facilitate a discussion to find a compromise. However, emphasize on the project…" at bounding box center [380, 127] width 389 height 40
click at [186, 104] on input "a. Facilitate a discussion to find a compromise. However, emphasize on the proj…" at bounding box center [186, 100] width 0 height 8
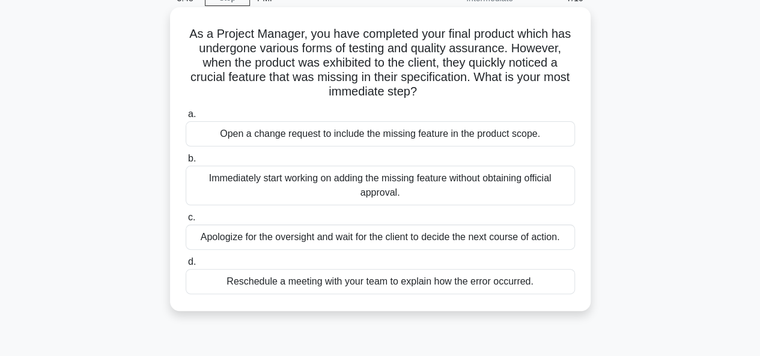
click at [386, 245] on div "Apologize for the oversight and wait for the client to decide the next course o…" at bounding box center [380, 237] width 389 height 25
click at [186, 222] on input "c. Apologize for the oversight and wait for the client to decide the next cours…" at bounding box center [186, 218] width 0 height 8
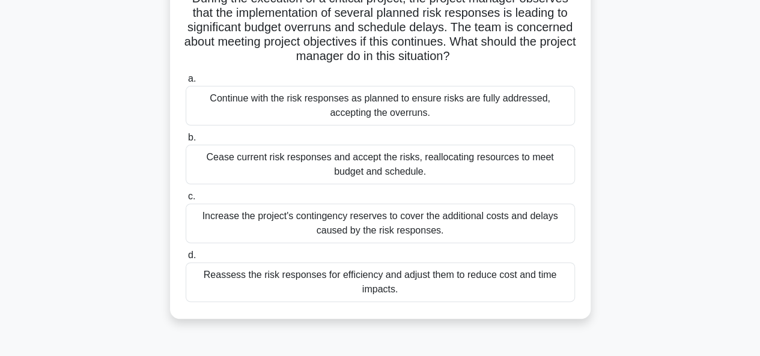
scroll to position [120, 0]
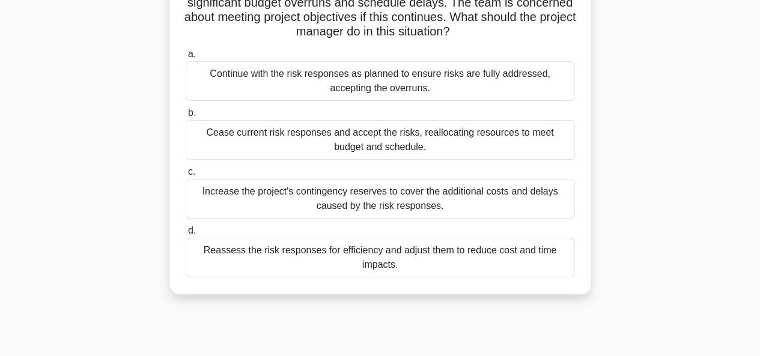
click at [357, 255] on div "Reassess the risk responses for efficiency and adjust them to reduce cost and t…" at bounding box center [380, 258] width 389 height 40
click at [186, 235] on input "d. Reassess the risk responses for efficiency and adjust them to reduce cost an…" at bounding box center [186, 231] width 0 height 8
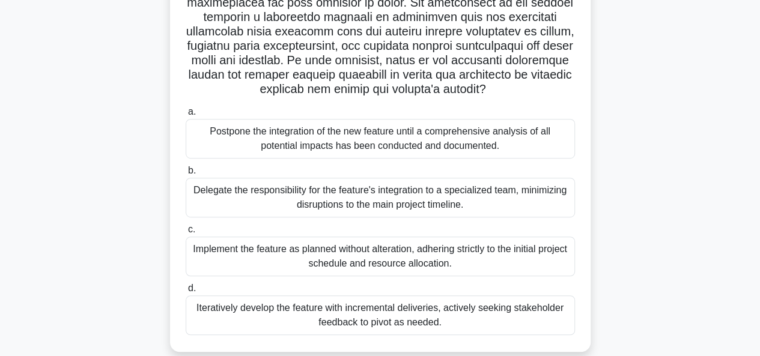
scroll to position [310, 0]
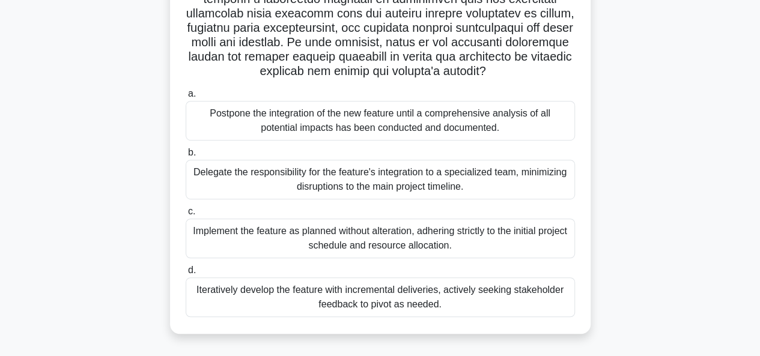
click at [520, 293] on div "Iteratively develop the feature with incremental deliveries, actively seeking s…" at bounding box center [380, 298] width 389 height 40
click at [186, 275] on input "d. Iteratively develop the feature with incremental deliveries, actively seekin…" at bounding box center [186, 271] width 0 height 8
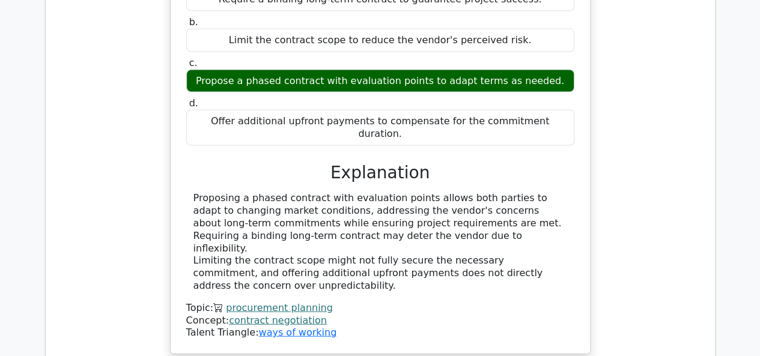
scroll to position [1442, 0]
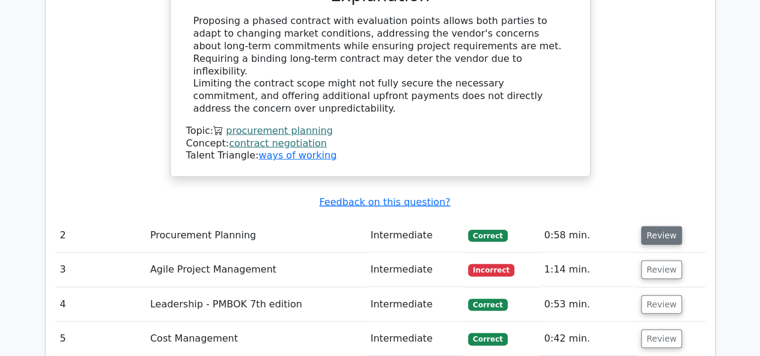
click at [657, 227] on button "Review" at bounding box center [661, 236] width 41 height 19
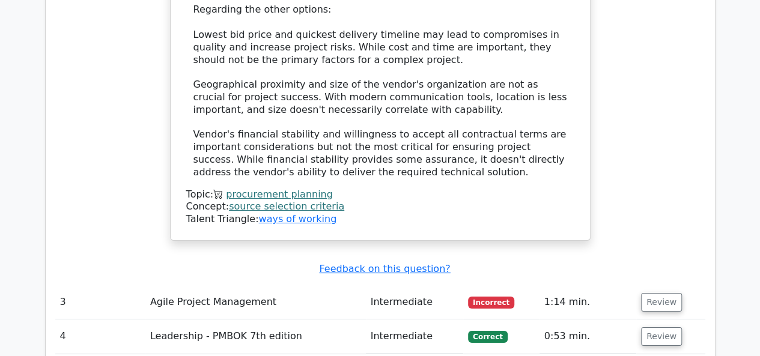
scroll to position [2223, 0]
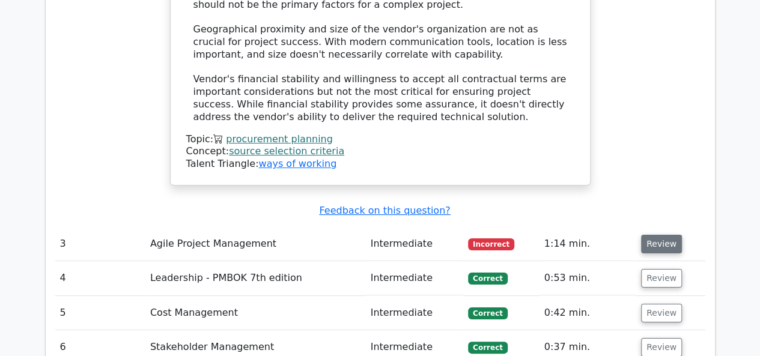
click at [651, 235] on button "Review" at bounding box center [661, 244] width 41 height 19
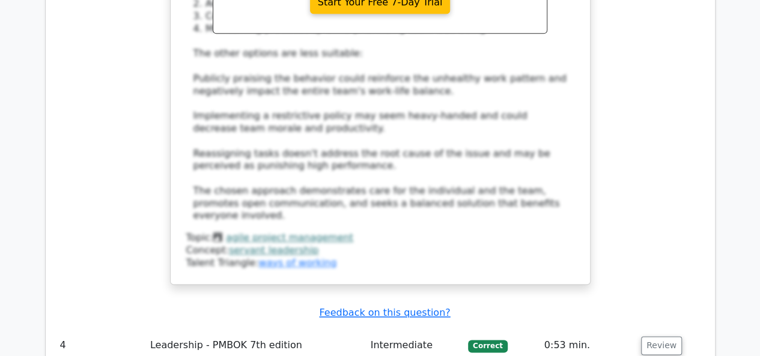
scroll to position [3064, 0]
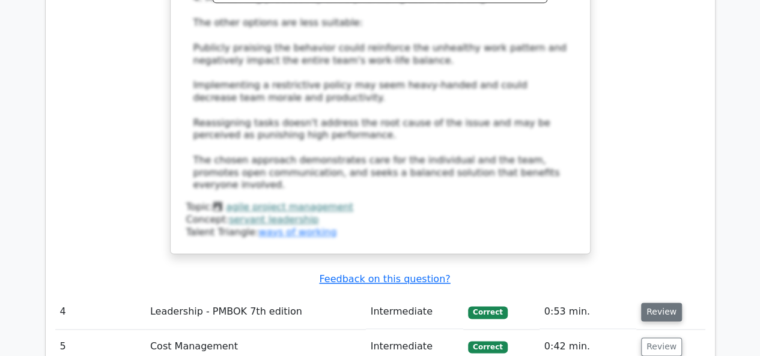
click at [649, 303] on button "Review" at bounding box center [661, 312] width 41 height 19
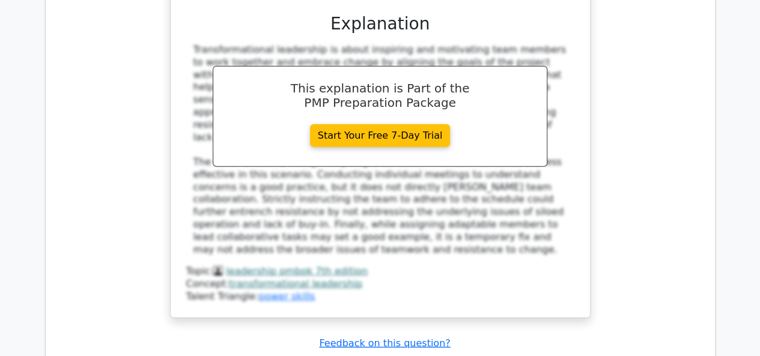
scroll to position [3845, 0]
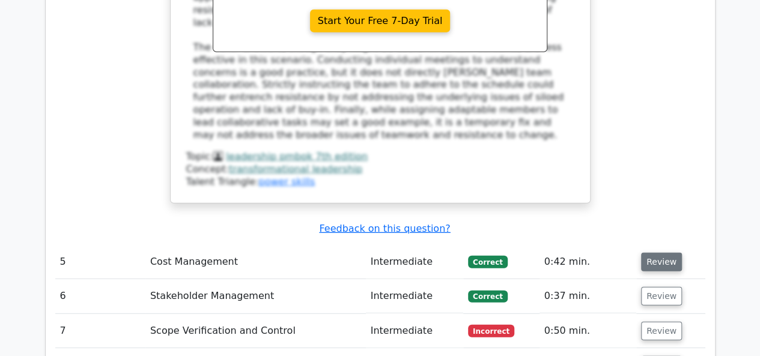
click at [654, 253] on button "Review" at bounding box center [661, 262] width 41 height 19
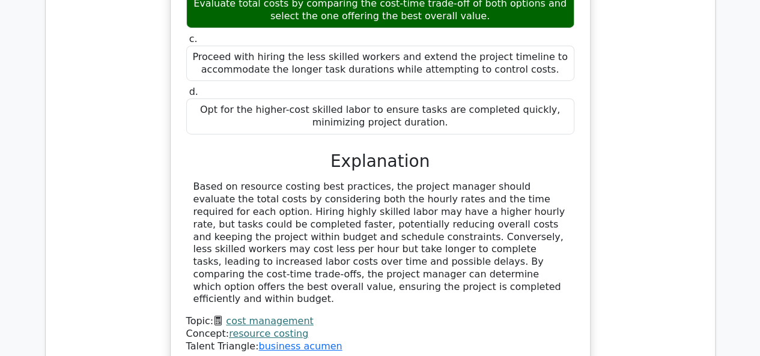
scroll to position [4326, 0]
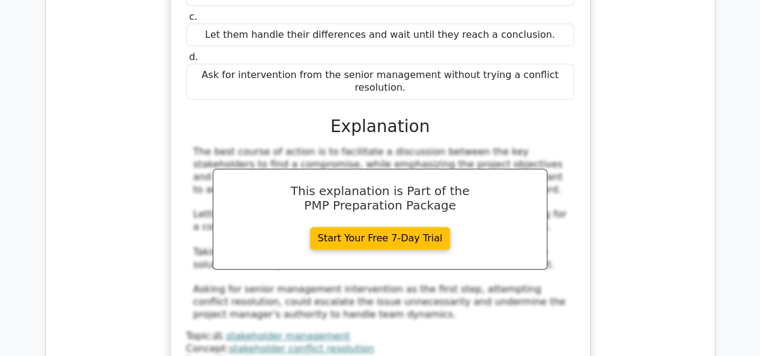
scroll to position [4987, 0]
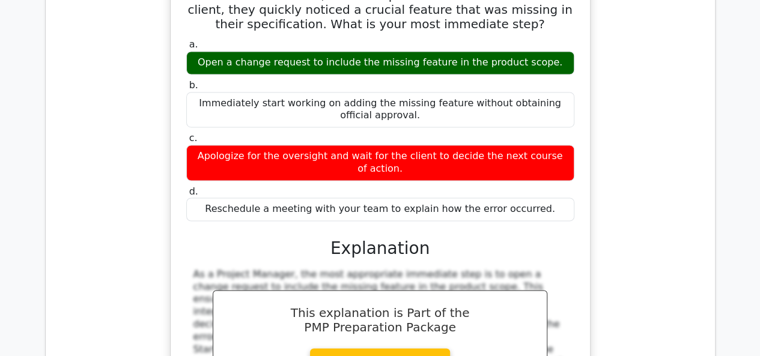
scroll to position [5528, 0]
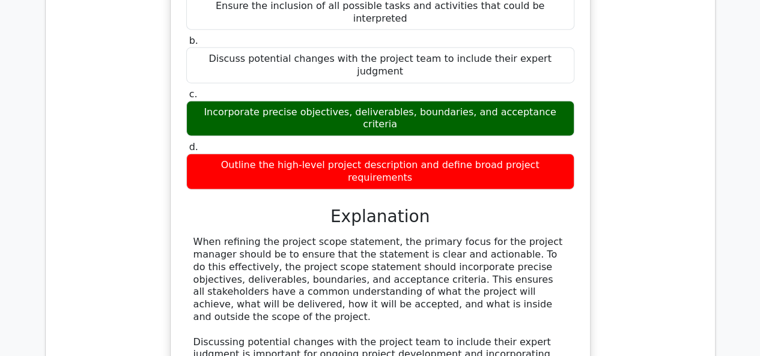
scroll to position [6068, 0]
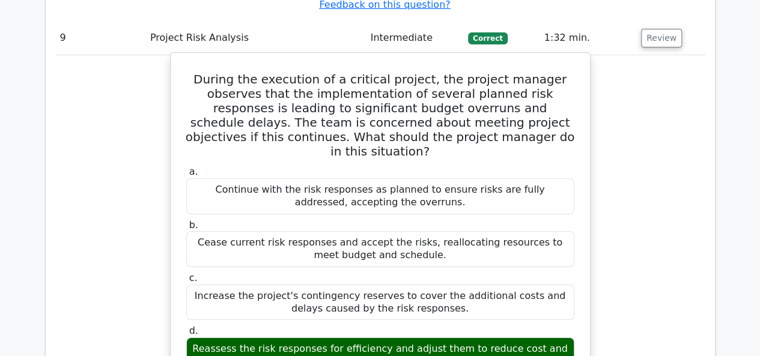
scroll to position [6729, 0]
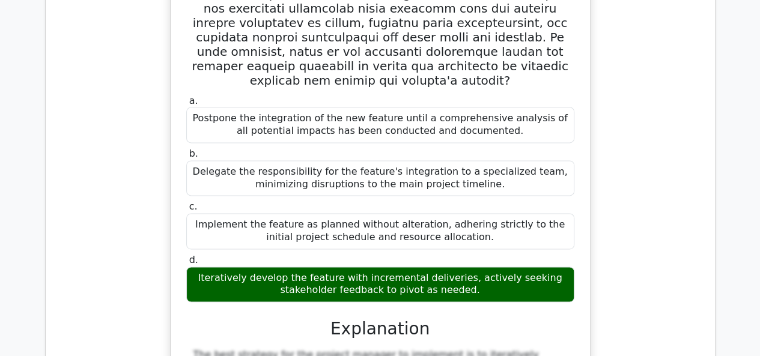
scroll to position [7631, 0]
